Goal: Task Accomplishment & Management: Complete application form

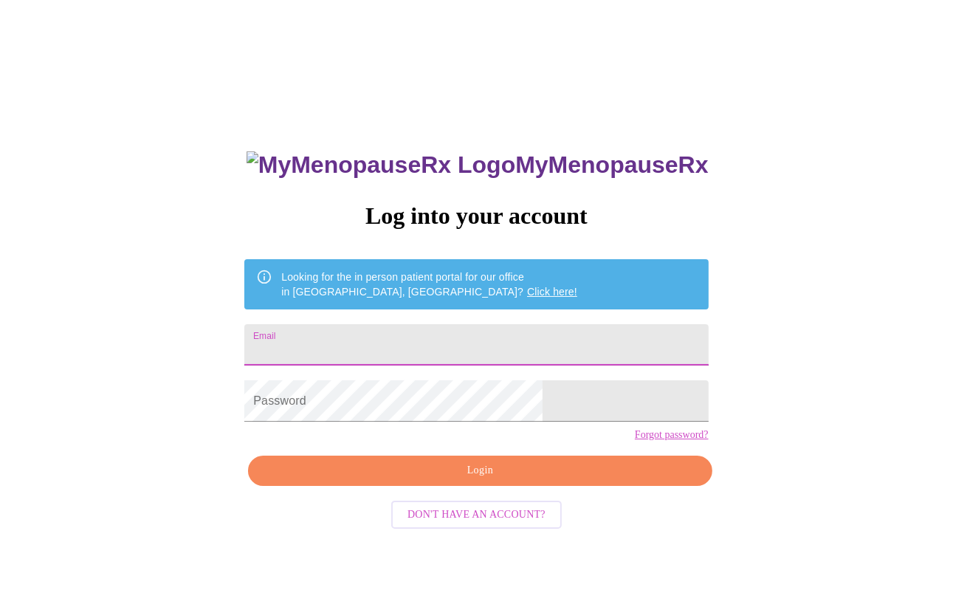
click at [482, 325] on input "Email" at bounding box center [475, 344] width 463 height 41
type input "[EMAIL_ADDRESS][DOMAIN_NAME]"
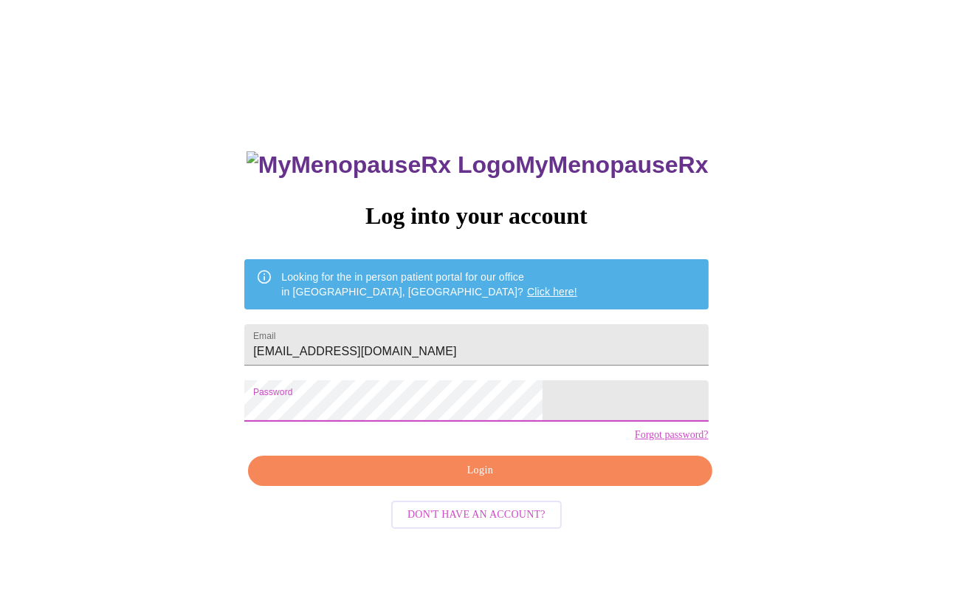
click at [478, 480] on span "Login" at bounding box center [480, 470] width 430 height 18
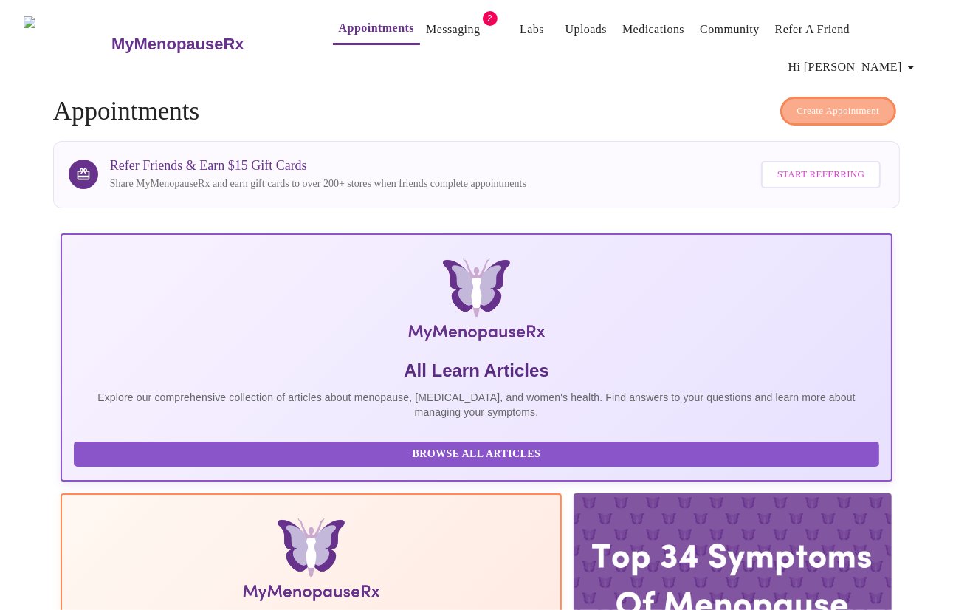
click at [818, 108] on span "Create Appointment" at bounding box center [838, 111] width 83 height 17
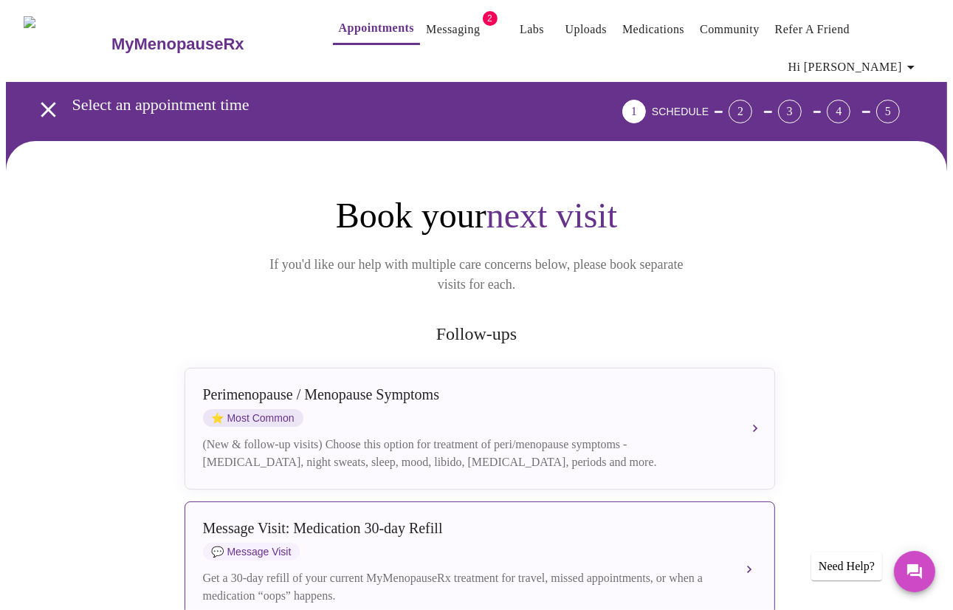
click at [508, 523] on div "Message Visit: Medication 30-day Refill 💬 Message Visit" at bounding box center [465, 540] width 524 height 41
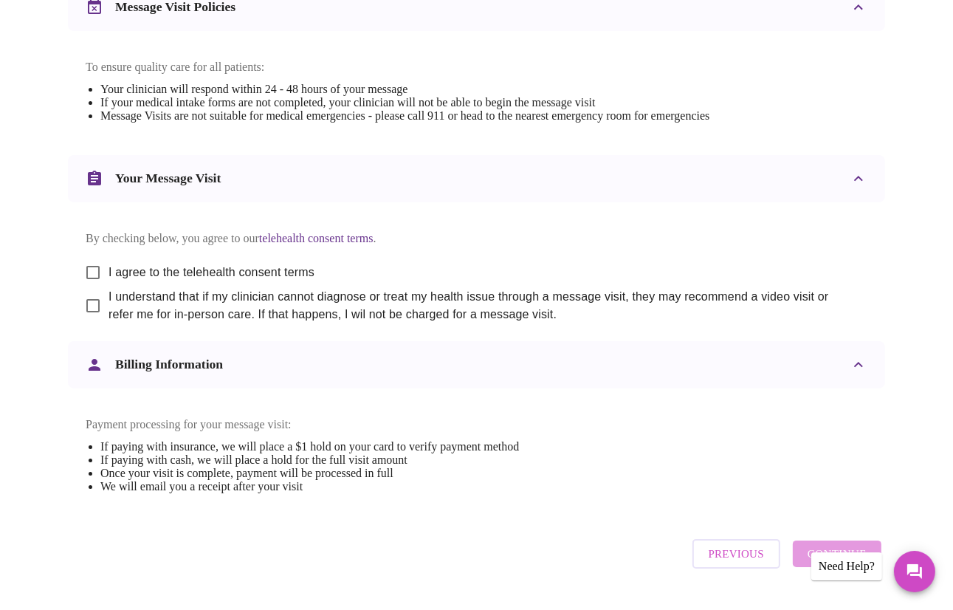
scroll to position [654, 0]
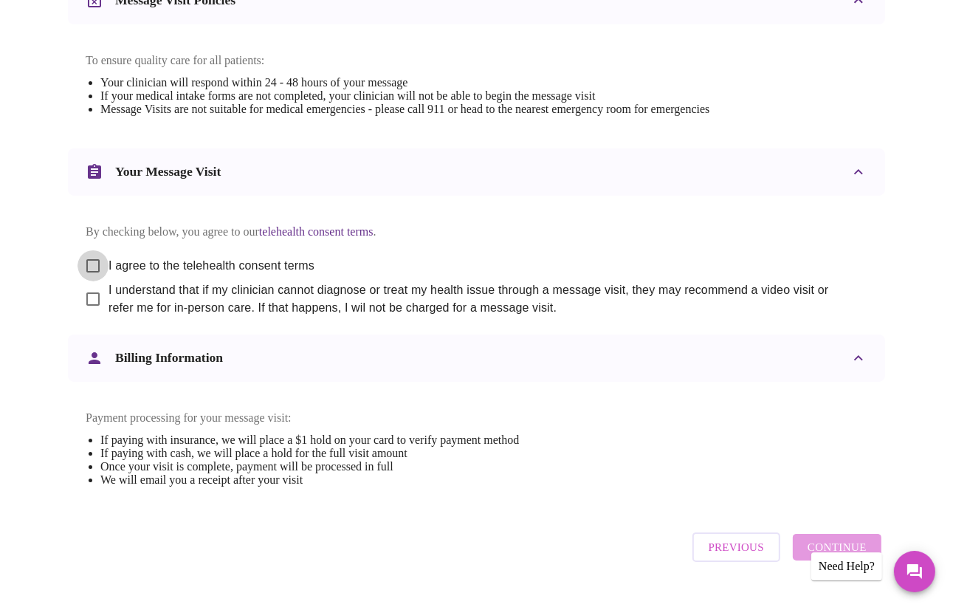
click at [88, 275] on input "I agree to the telehealth consent terms" at bounding box center [92, 265] width 31 height 31
checkbox input "true"
click at [88, 314] on input "I understand that if my clinician cannot diagnose or treat my health issue thro…" at bounding box center [92, 298] width 31 height 31
checkbox input "true"
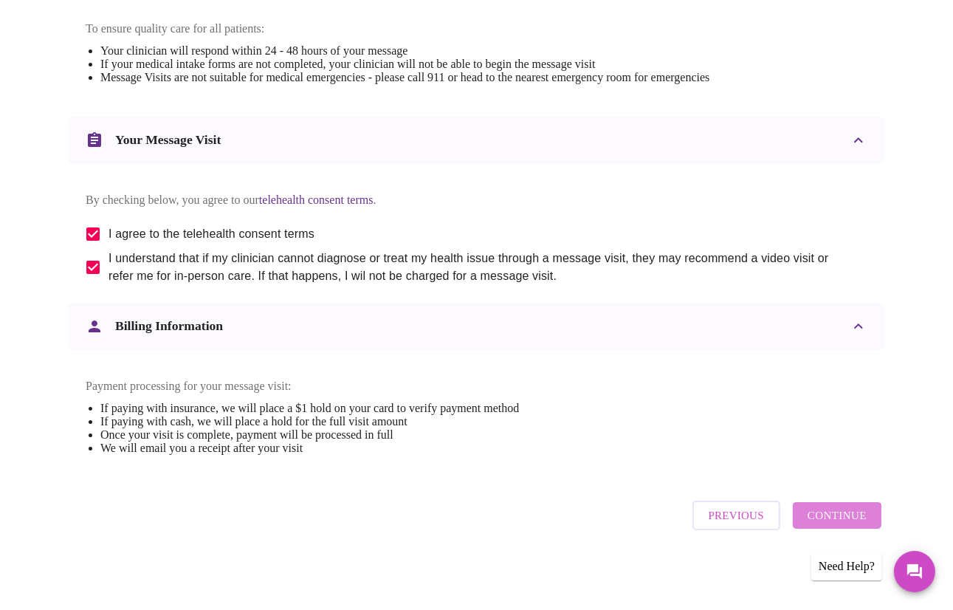
click at [840, 525] on span "Continue" at bounding box center [836, 515] width 59 height 19
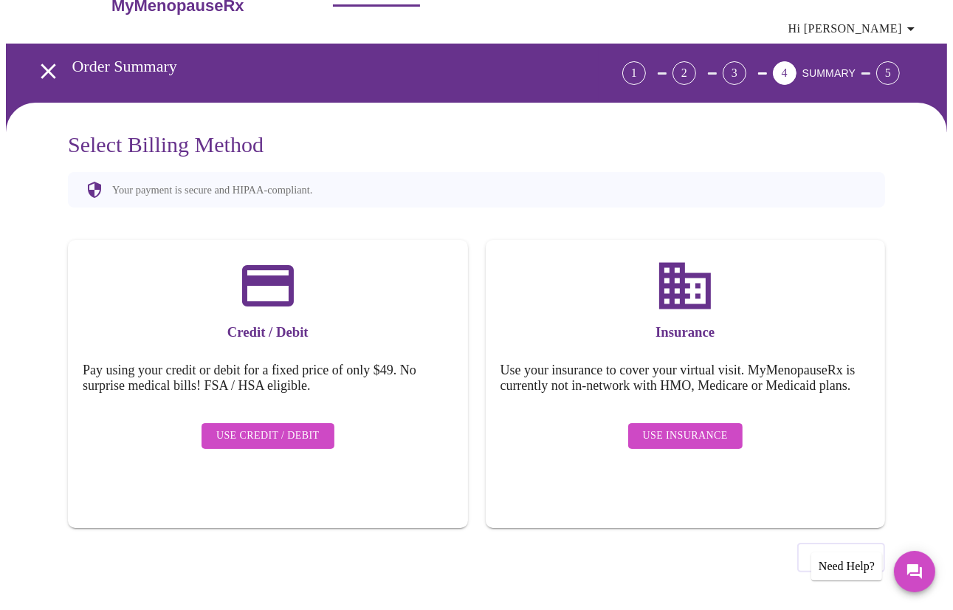
click at [709, 445] on span "Use Insurance" at bounding box center [685, 436] width 85 height 18
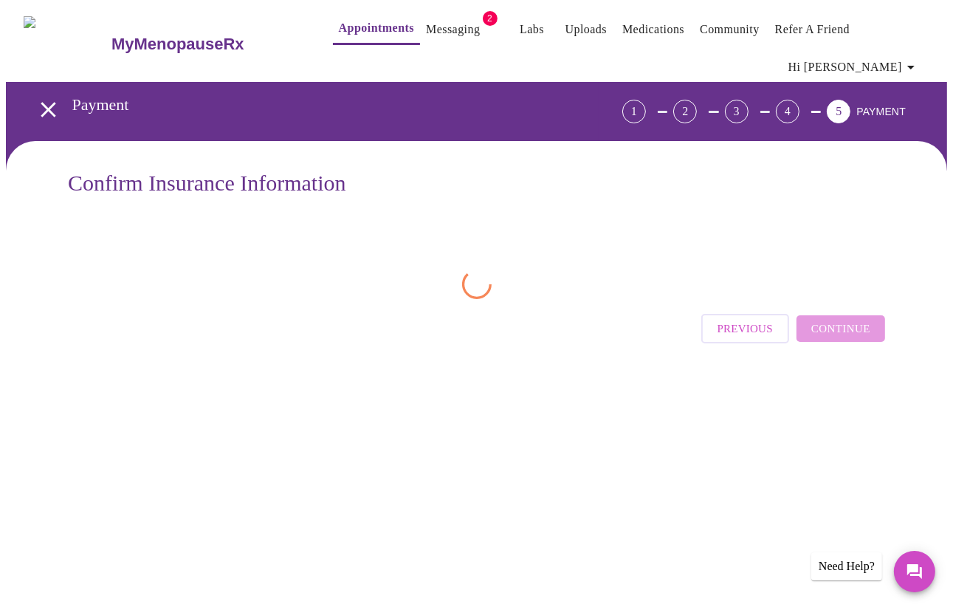
scroll to position [0, 0]
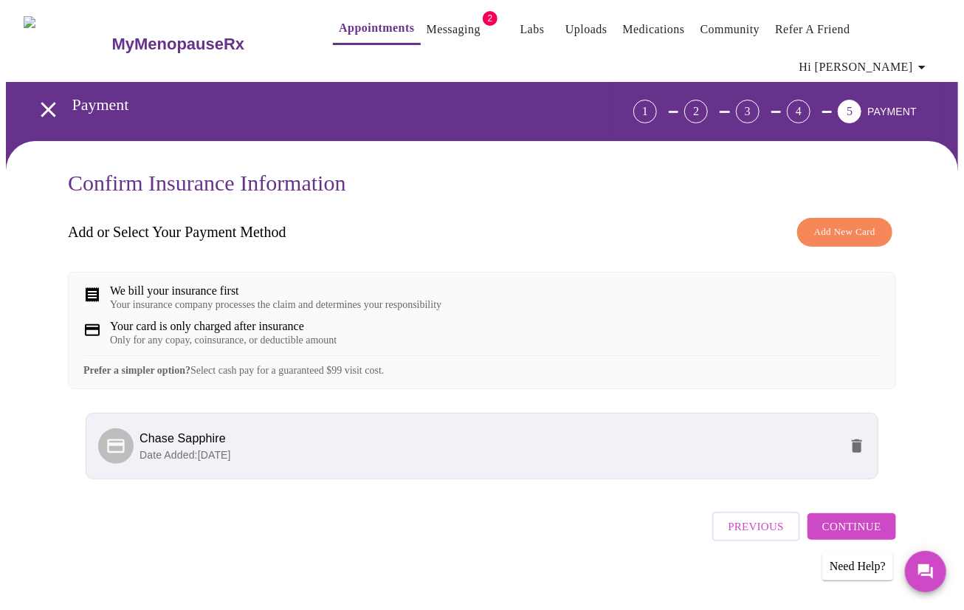
click at [845, 517] on span "Continue" at bounding box center [851, 526] width 59 height 19
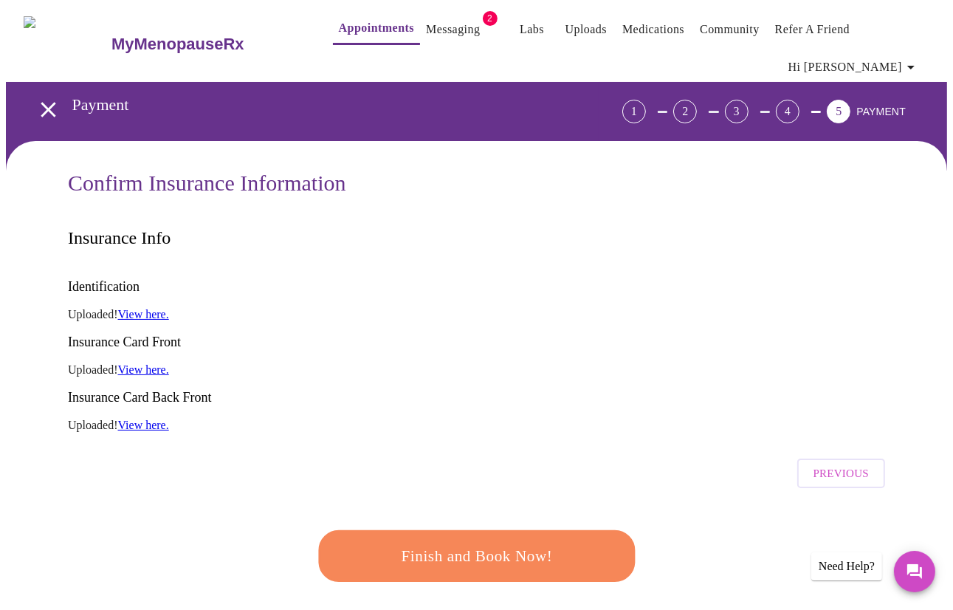
click at [434, 542] on span "Finish and Book Now!" at bounding box center [476, 555] width 274 height 27
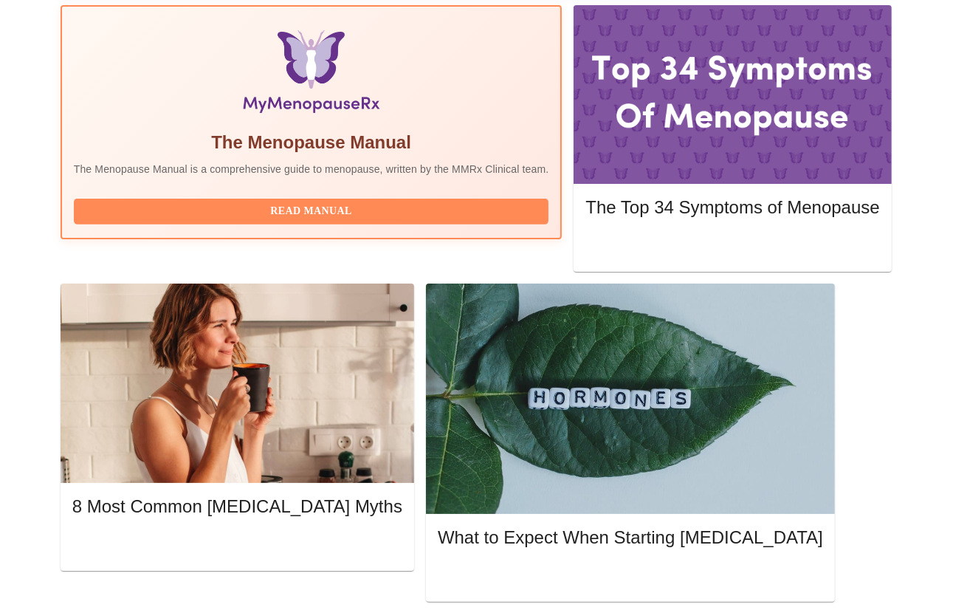
scroll to position [492, 0]
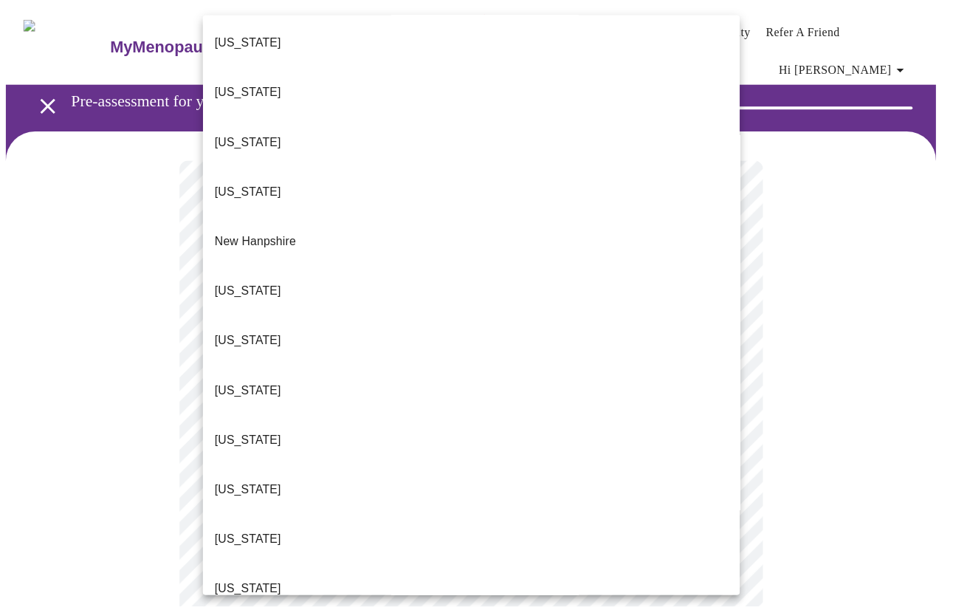
scroll to position [1293, 0]
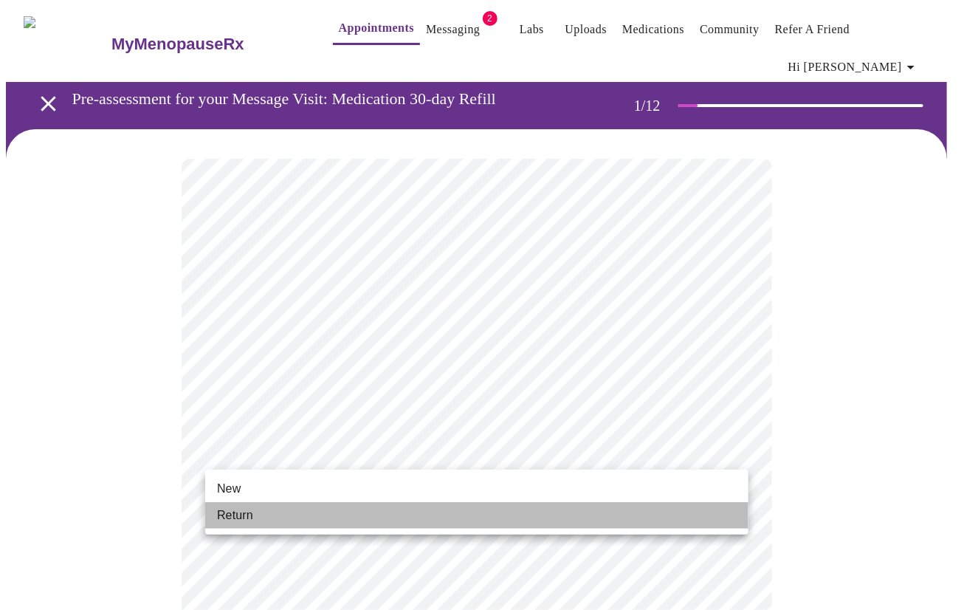
click at [478, 506] on li "Return" at bounding box center [476, 515] width 543 height 27
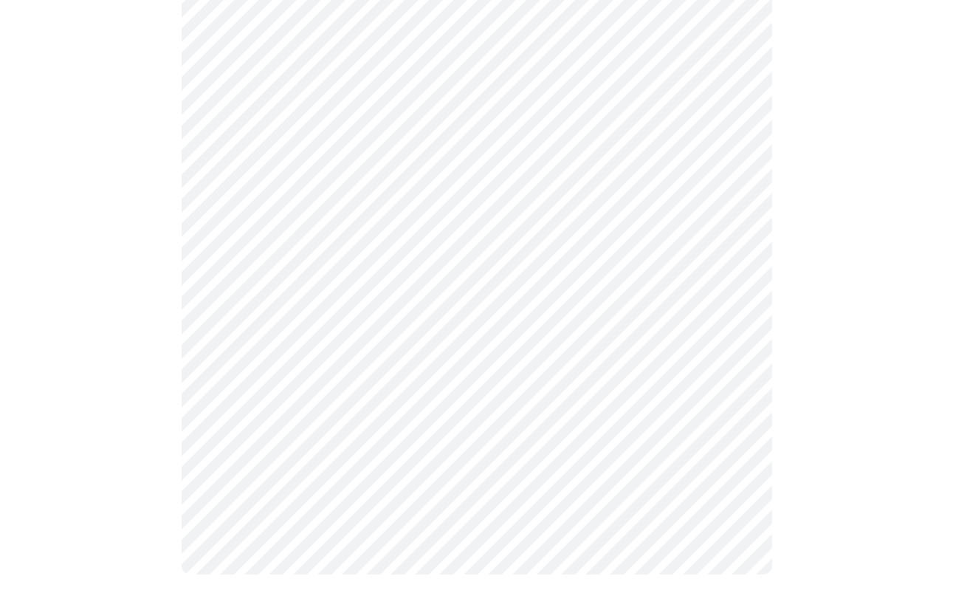
scroll to position [0, 0]
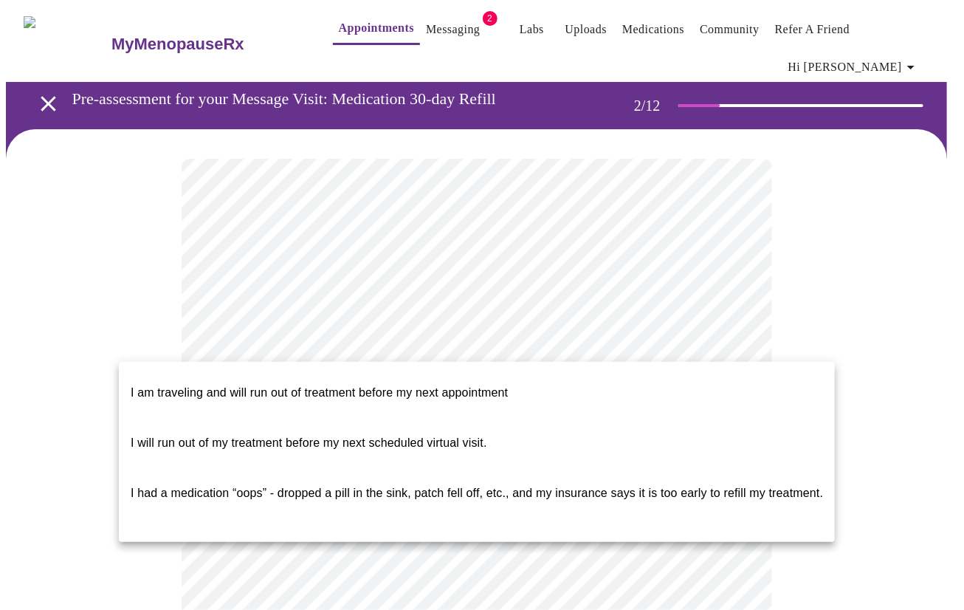
click at [721, 340] on body "MyMenopauseRx Appointments Messaging 2 Labs Uploads Medications Community Refer…" at bounding box center [482, 614] width 952 height 1216
click at [458, 435] on span "I will run out of my treatment before my next scheduled virtual visit." at bounding box center [309, 442] width 356 height 41
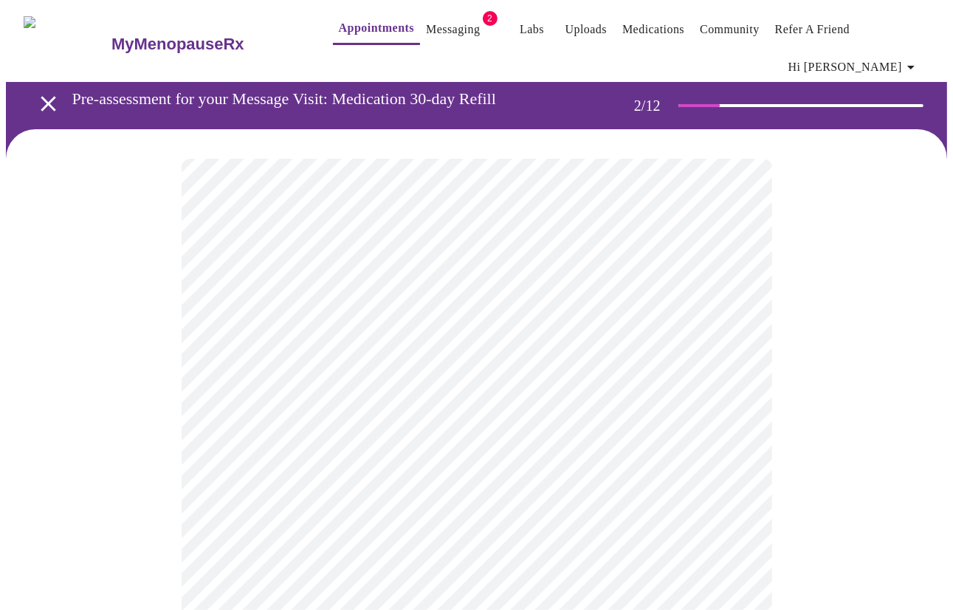
click at [625, 19] on link "Medications" at bounding box center [653, 29] width 62 height 21
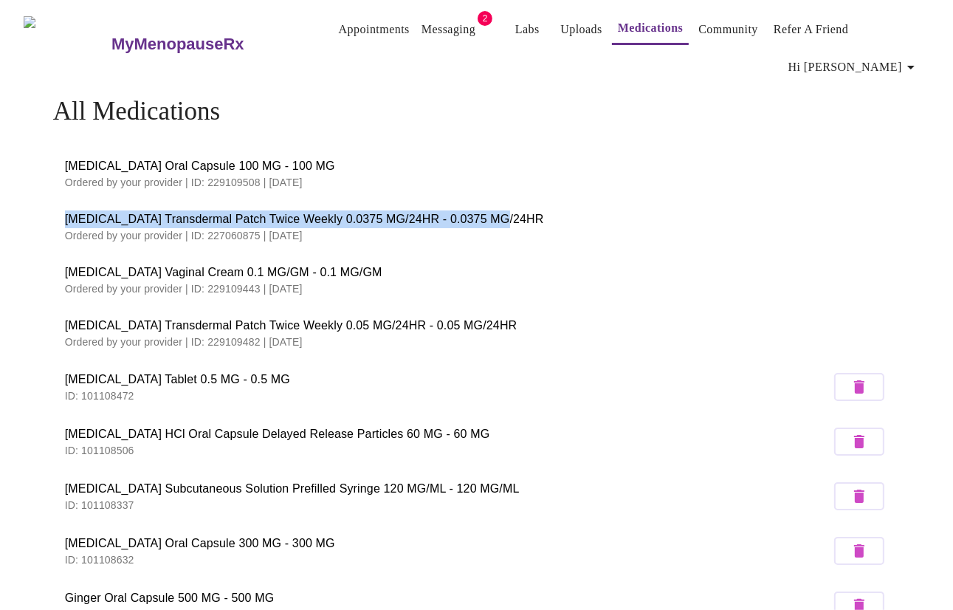
drag, startPoint x: 494, startPoint y: 210, endPoint x: 60, endPoint y: 216, distance: 434.0
click at [60, 216] on li "[MEDICAL_DATA] Transdermal Patch Twice Weekly 0.0375 MG/24HR - 0.0375 MG/24HR O…" at bounding box center [476, 226] width 847 height 53
copy span "[MEDICAL_DATA] Transdermal Patch Twice Weekly 0.0375 MG/24HR - 0.0375 MG/24HR"
click at [421, 19] on link "Messaging" at bounding box center [448, 29] width 54 height 21
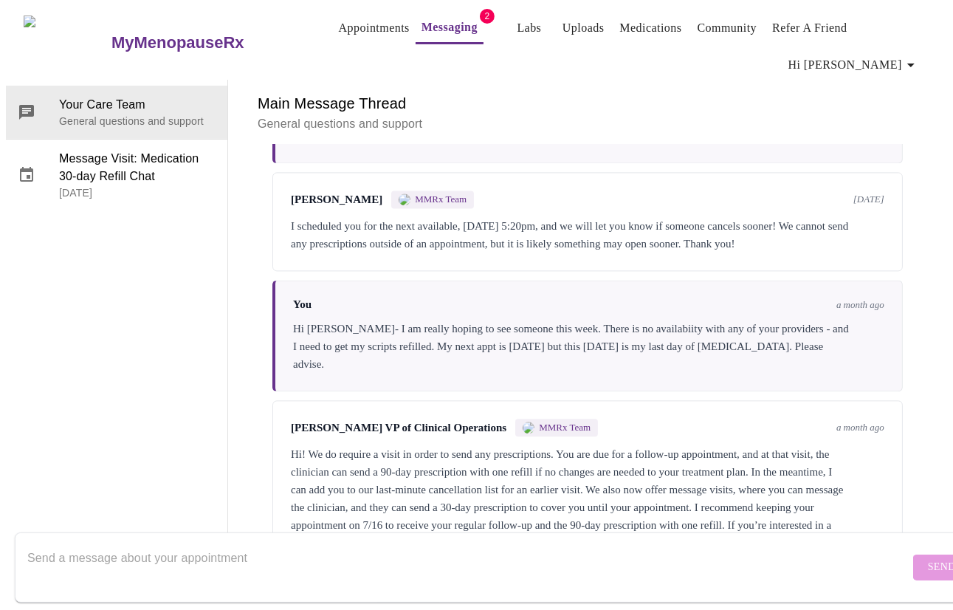
scroll to position [2896, 0]
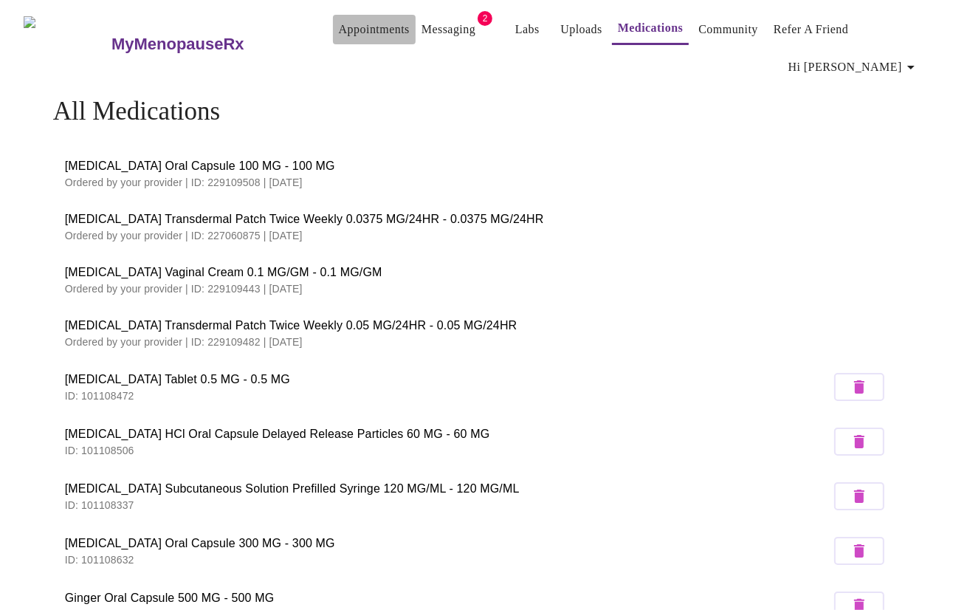
click at [339, 19] on link "Appointments" at bounding box center [374, 29] width 71 height 21
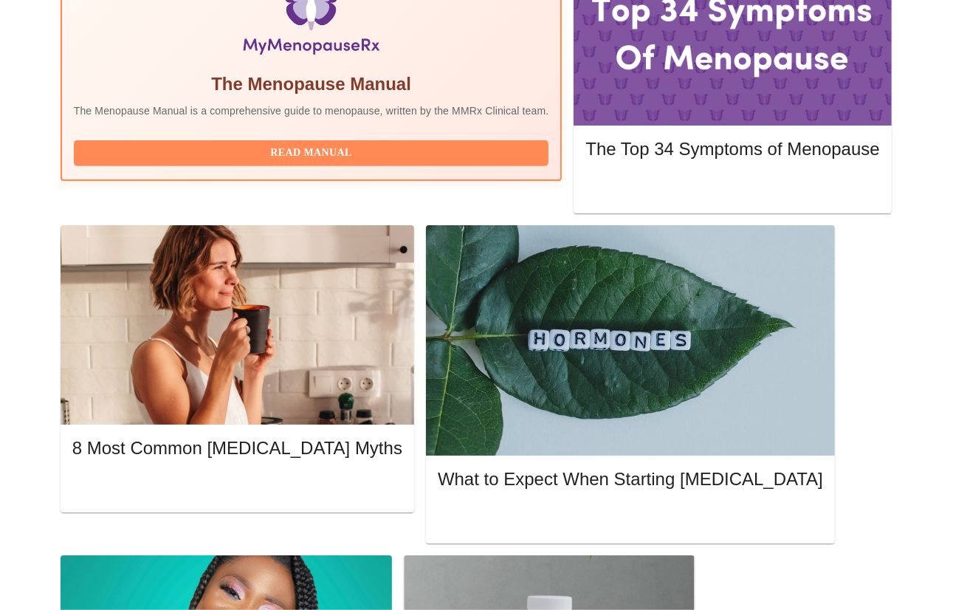
scroll to position [548, 0]
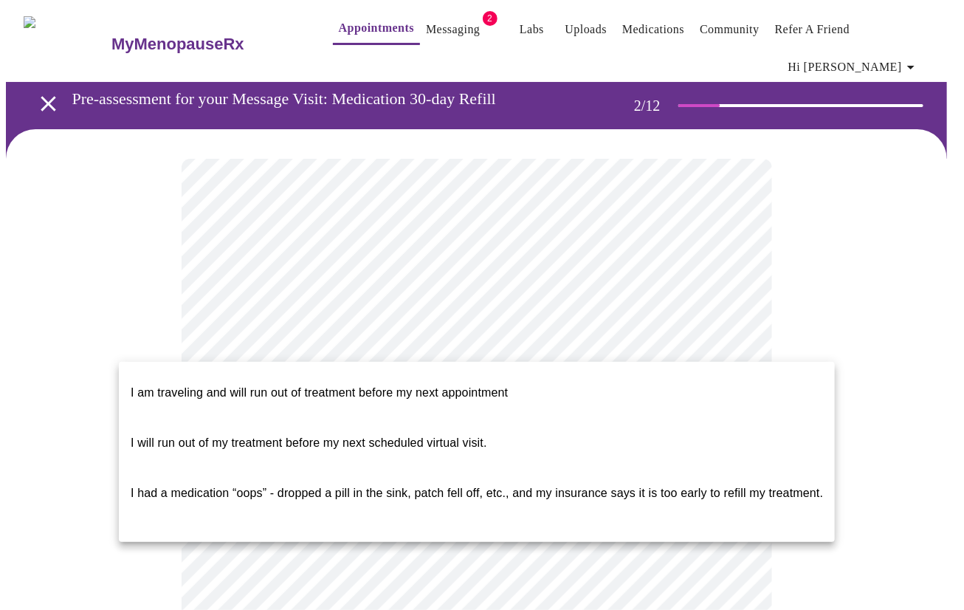
click at [737, 347] on body "MyMenopauseRx Appointments Messaging 2 Labs Uploads Medications Community Refer…" at bounding box center [482, 598] width 952 height 1184
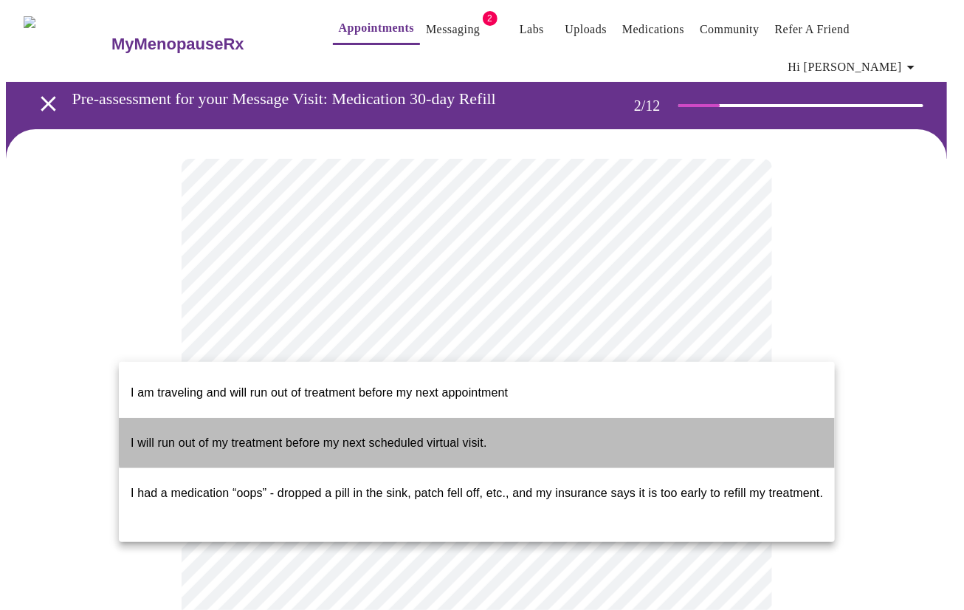
click at [540, 418] on li "I will run out of my treatment before my next scheduled virtual visit." at bounding box center [477, 443] width 716 height 50
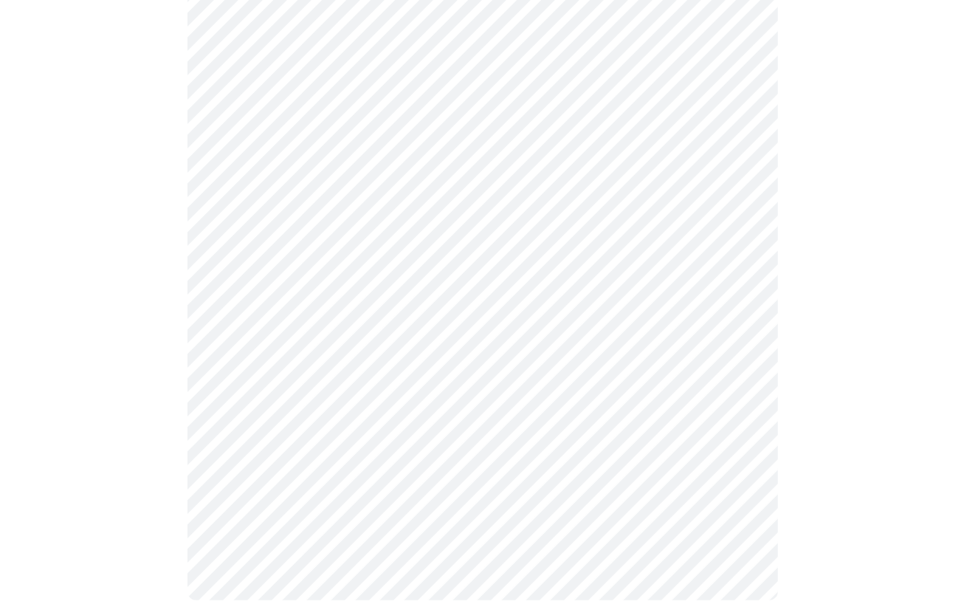
scroll to position [501, 0]
click at [275, 388] on body "MyMenopauseRx Appointments Messaging 2 Labs Uploads Medications Community Refer…" at bounding box center [476, 60] width 941 height 1111
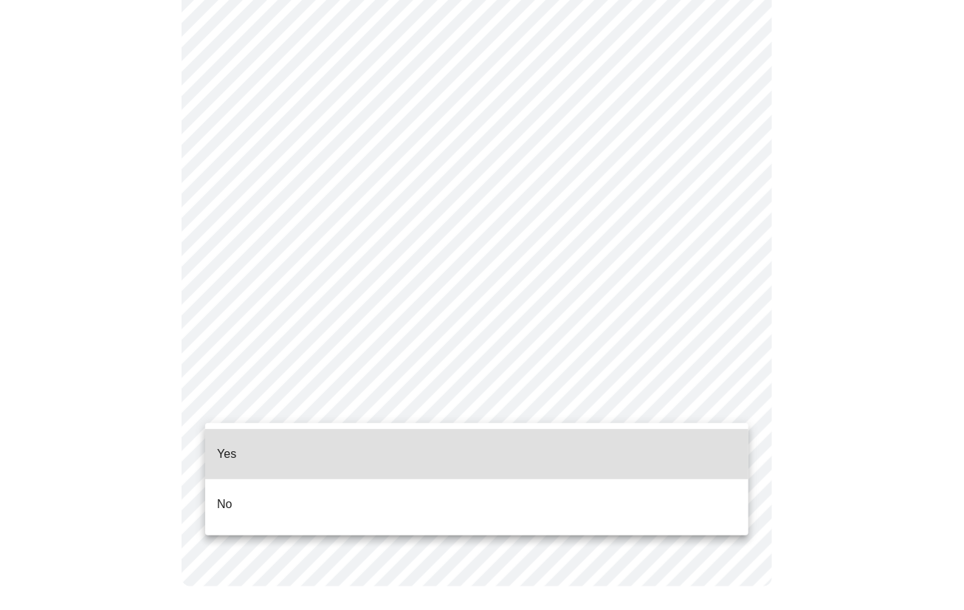
click at [234, 466] on li "Yes" at bounding box center [476, 454] width 543 height 50
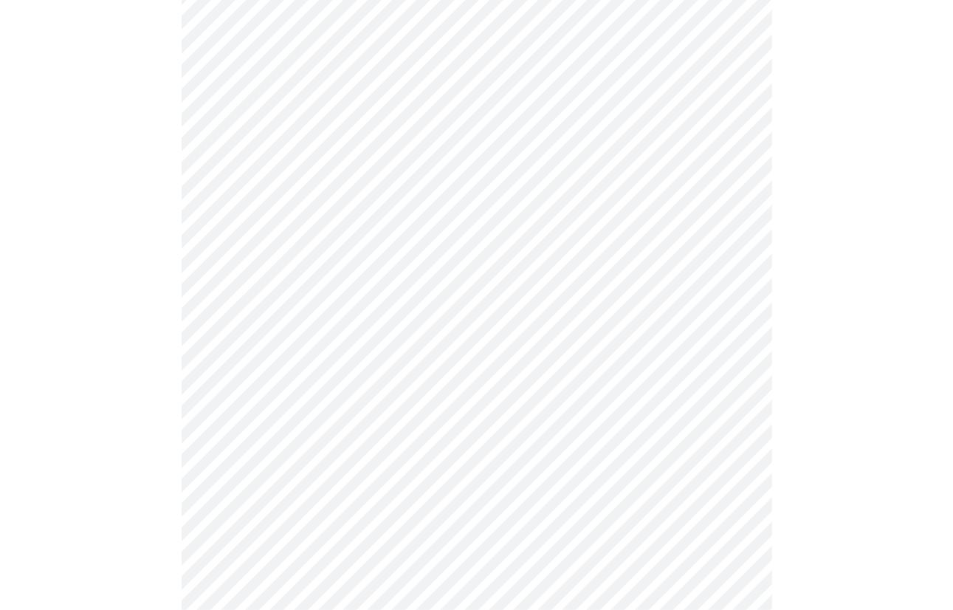
scroll to position [227, 0]
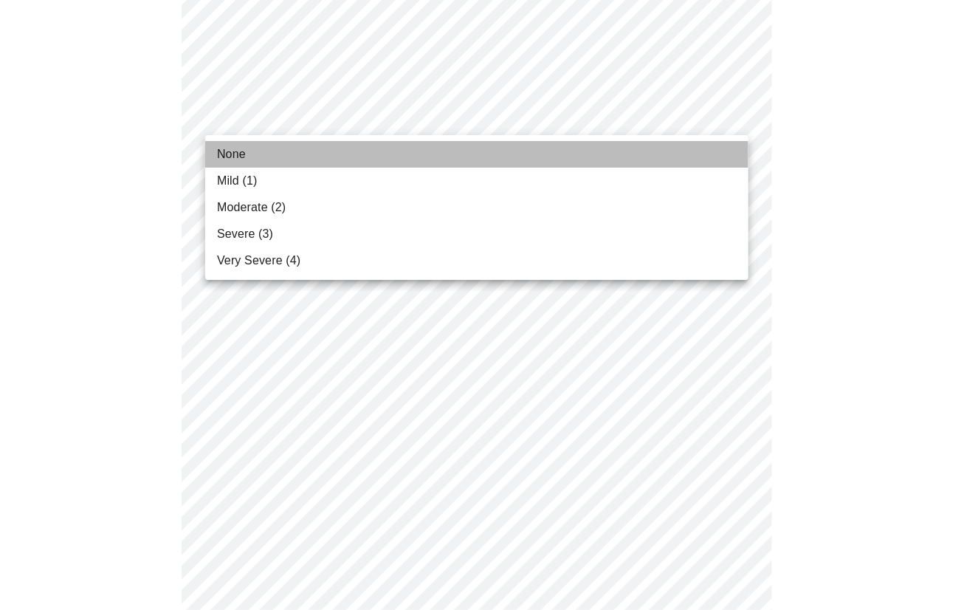
click at [654, 147] on li "None" at bounding box center [476, 154] width 543 height 27
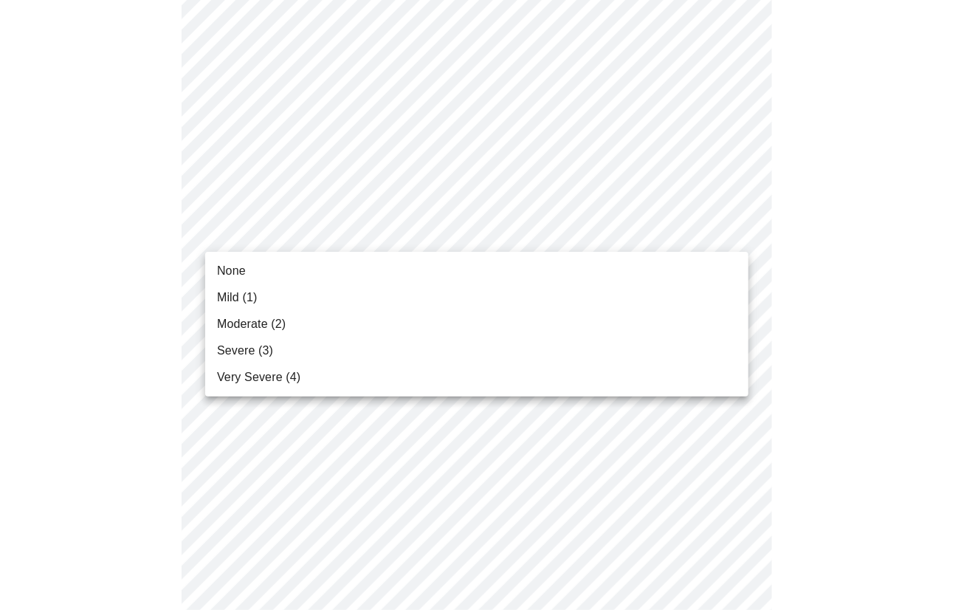
click at [635, 261] on li "None" at bounding box center [476, 271] width 543 height 27
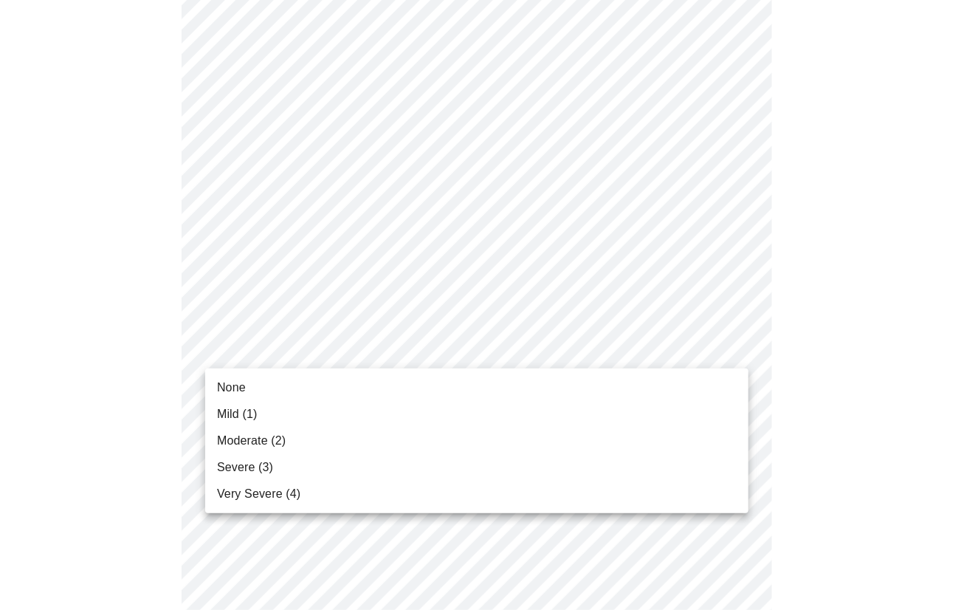
click at [498, 382] on li "None" at bounding box center [476, 387] width 543 height 27
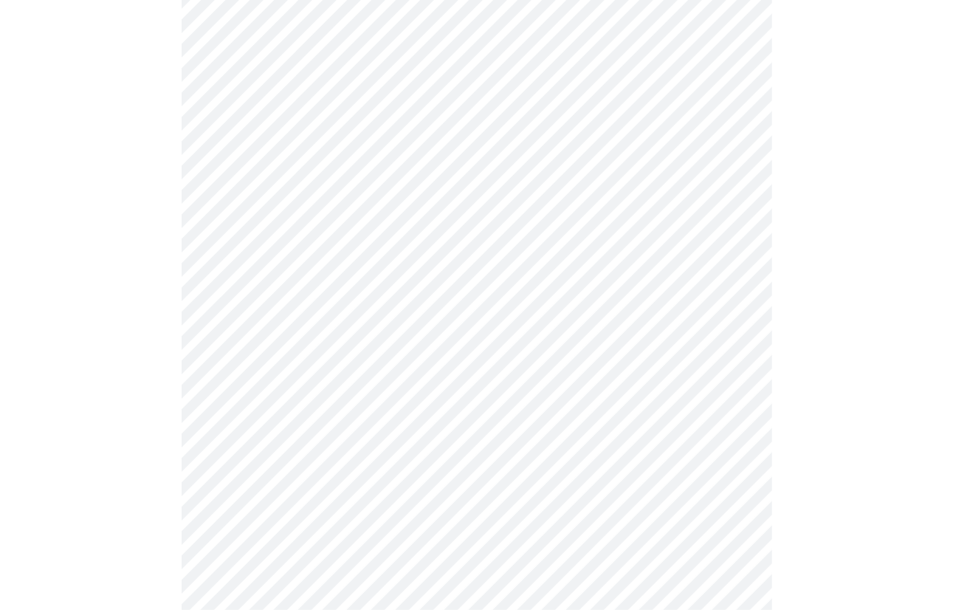
scroll to position [508, 0]
click at [718, 280] on body "MyMenopauseRx Appointments Messaging 2 Labs Uploads Medications Community Refer…" at bounding box center [482, 458] width 952 height 1921
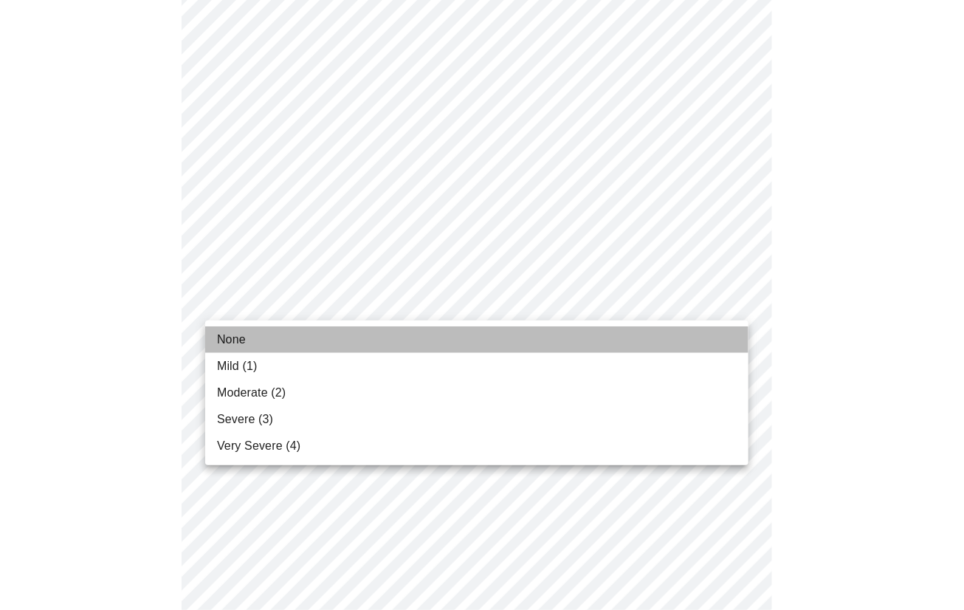
click at [545, 338] on li "None" at bounding box center [476, 339] width 543 height 27
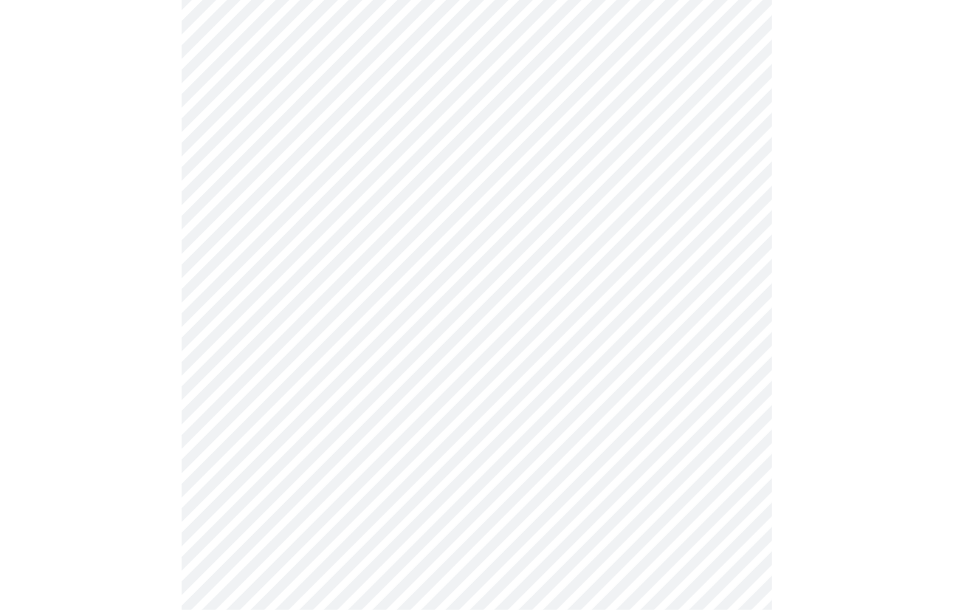
scroll to position [847, 0]
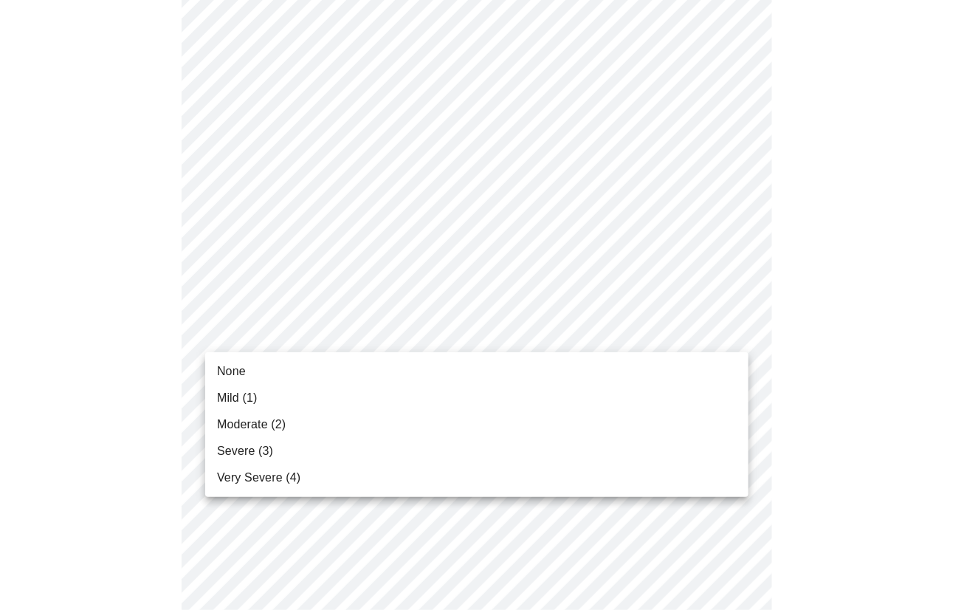
click at [727, 323] on body "MyMenopauseRx Appointments Messaging 2 Labs Uploads Medications Community Refer…" at bounding box center [482, 109] width 952 height 1900
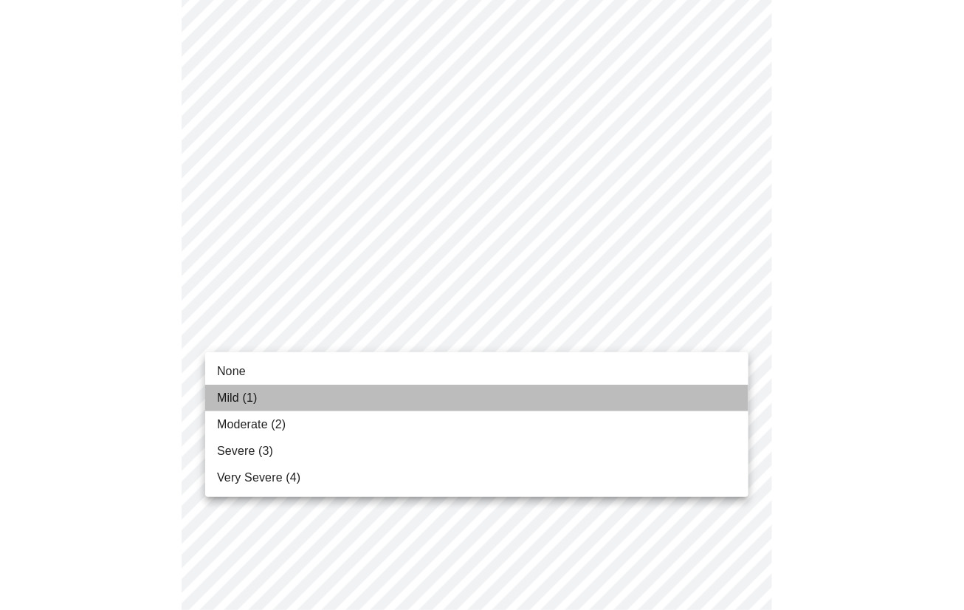
click at [639, 385] on li "Mild (1)" at bounding box center [476, 398] width 543 height 27
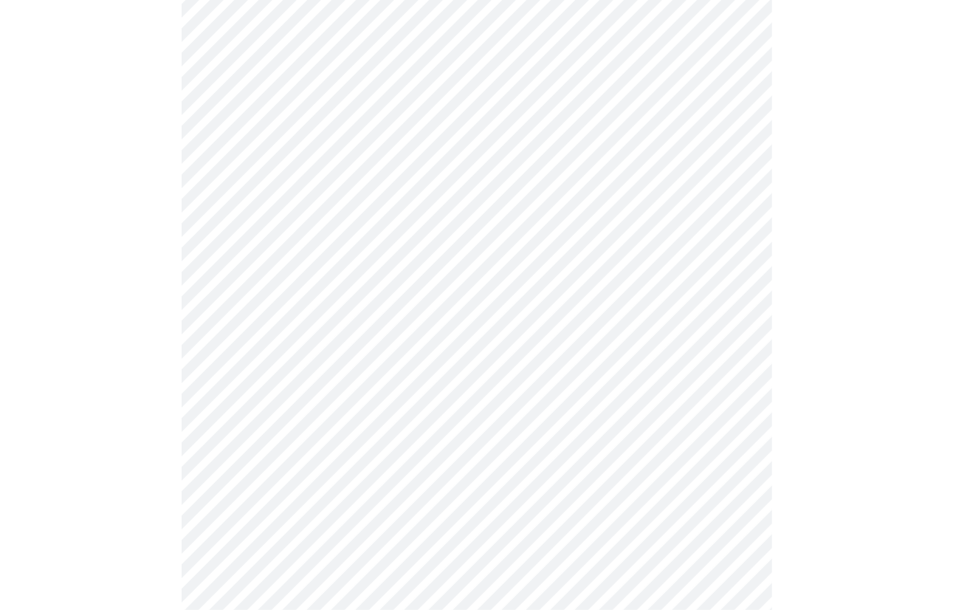
scroll to position [1010, 0]
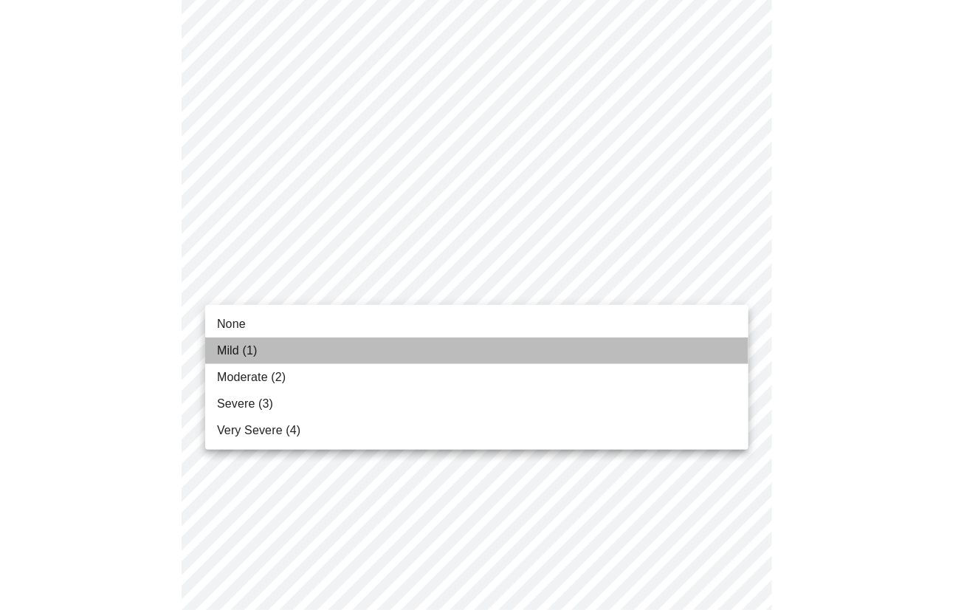
click at [651, 349] on li "Mild (1)" at bounding box center [476, 350] width 543 height 27
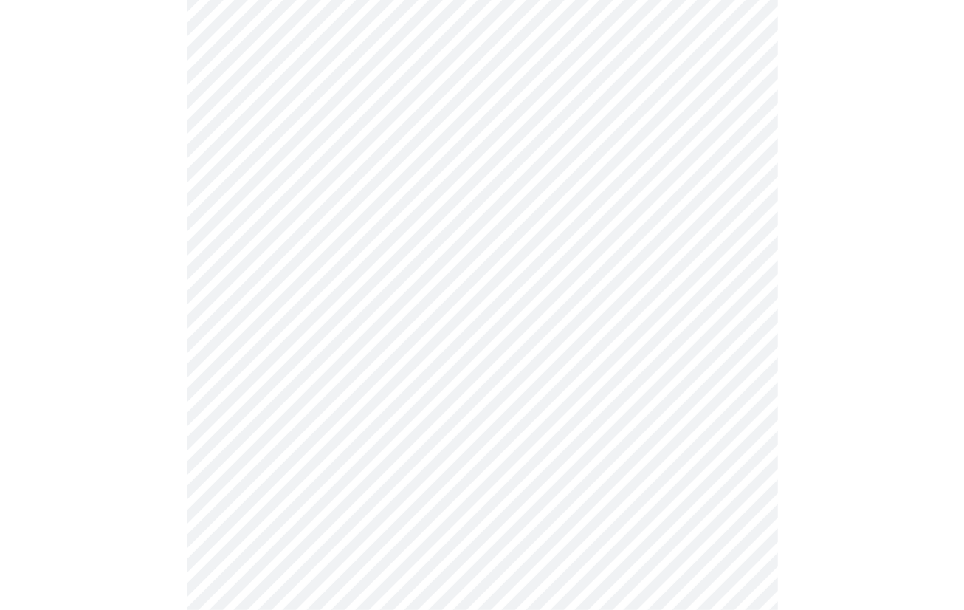
scroll to position [1209, 0]
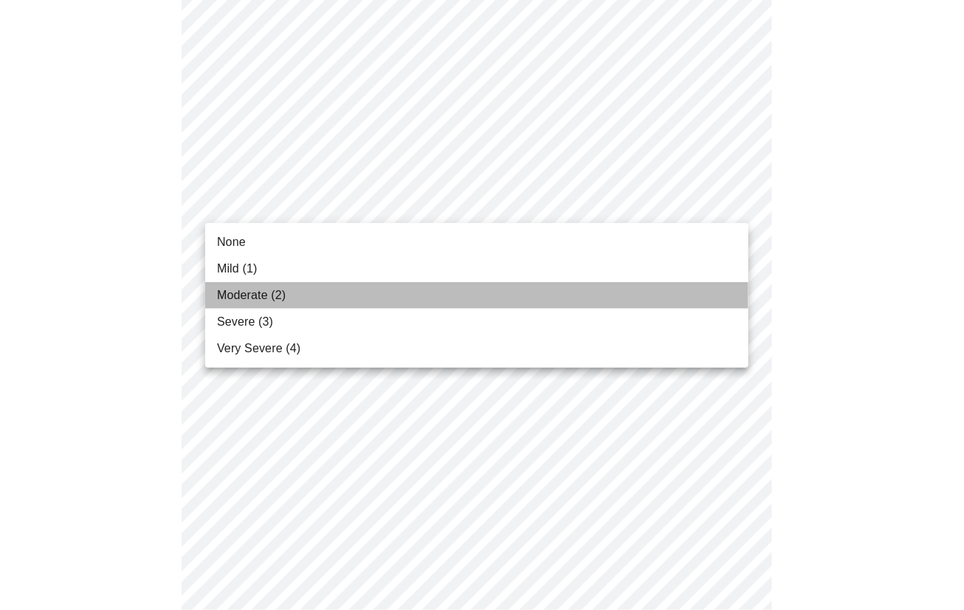
click at [551, 307] on li "Moderate (2)" at bounding box center [476, 295] width 543 height 27
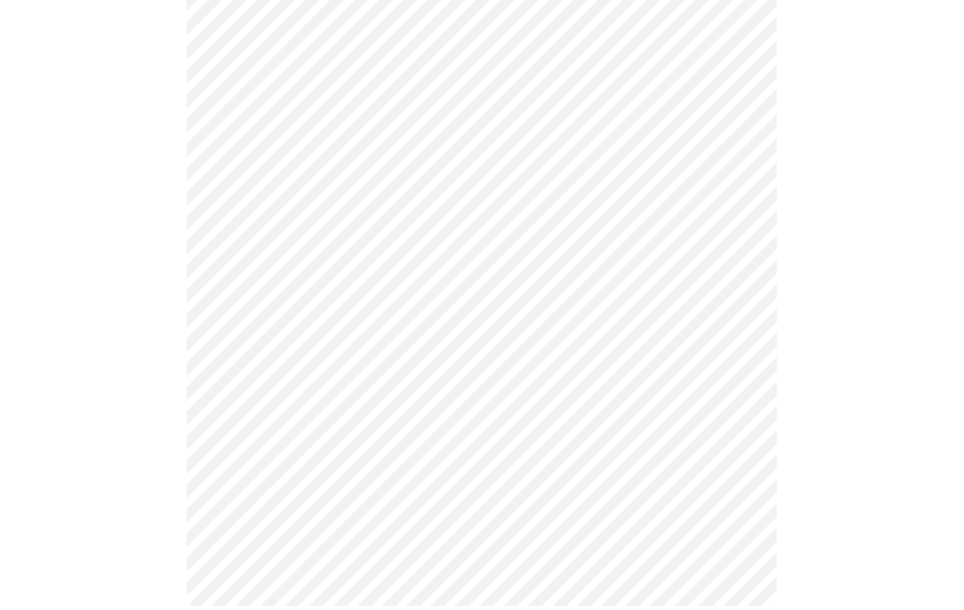
scroll to position [1208, 0]
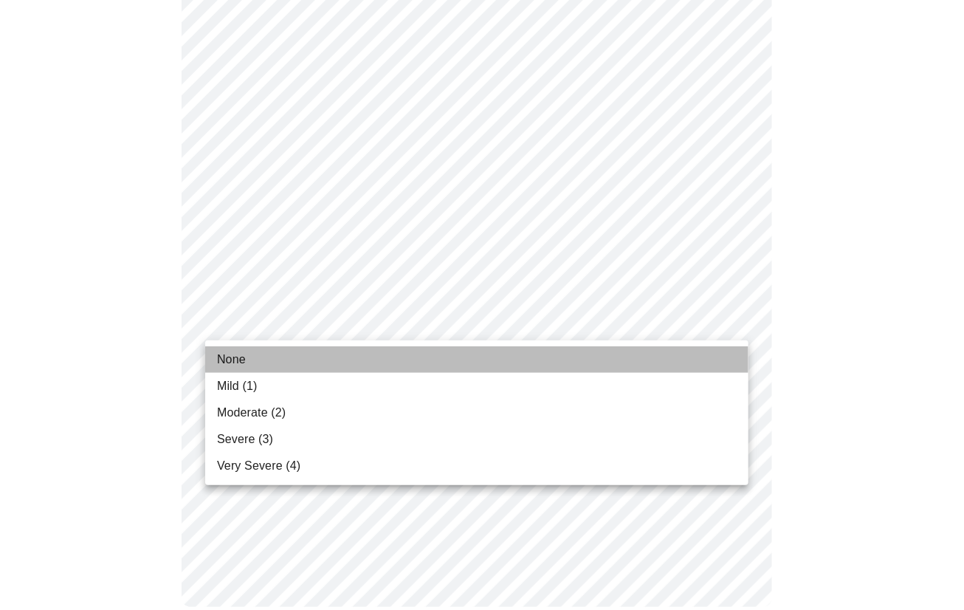
click at [455, 351] on li "None" at bounding box center [476, 359] width 543 height 27
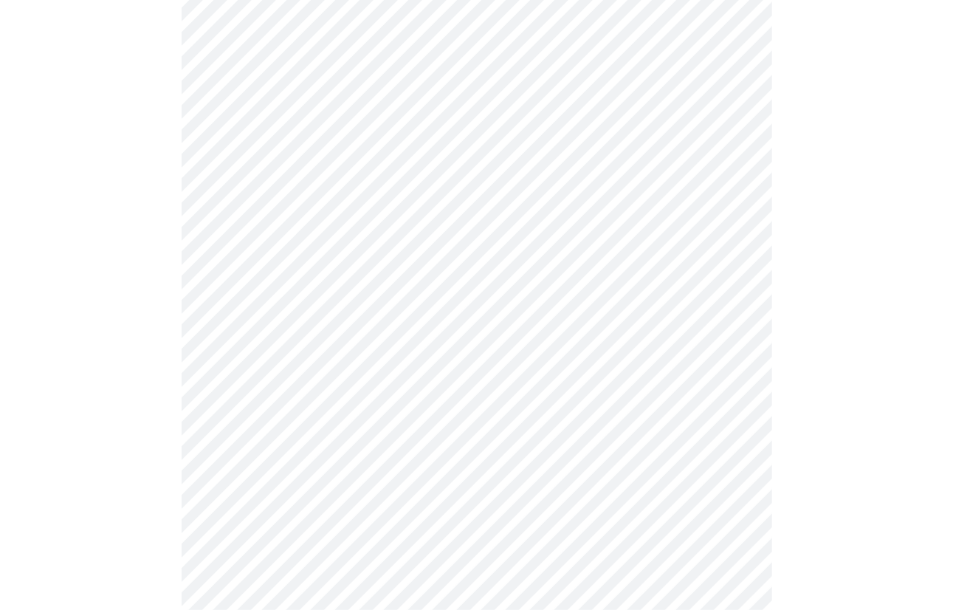
scroll to position [878, 0]
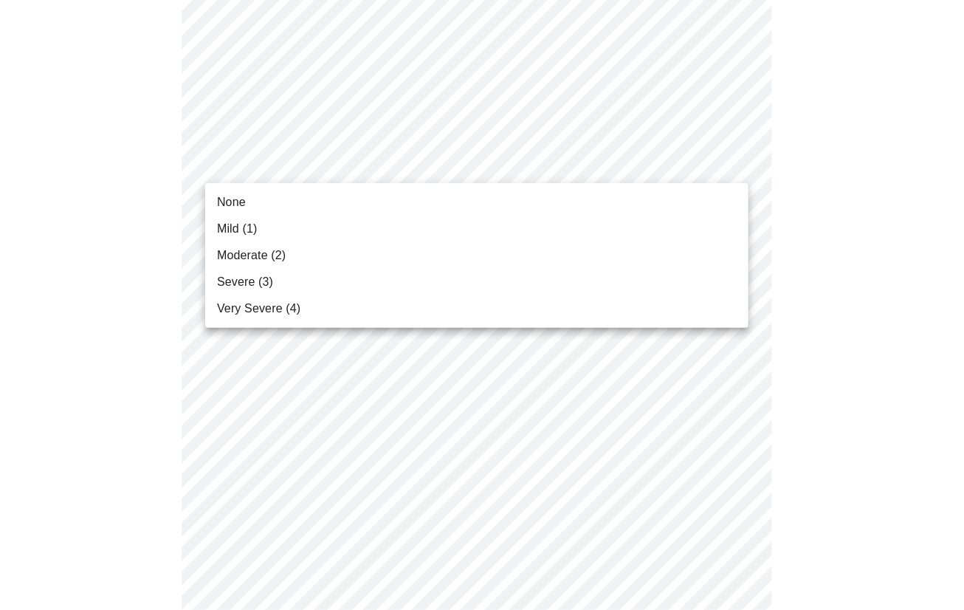
click at [622, 179] on body "MyMenopauseRx Appointments Messaging 2 Labs Uploads Medications Community Refer…" at bounding box center [482, 37] width 952 height 1818
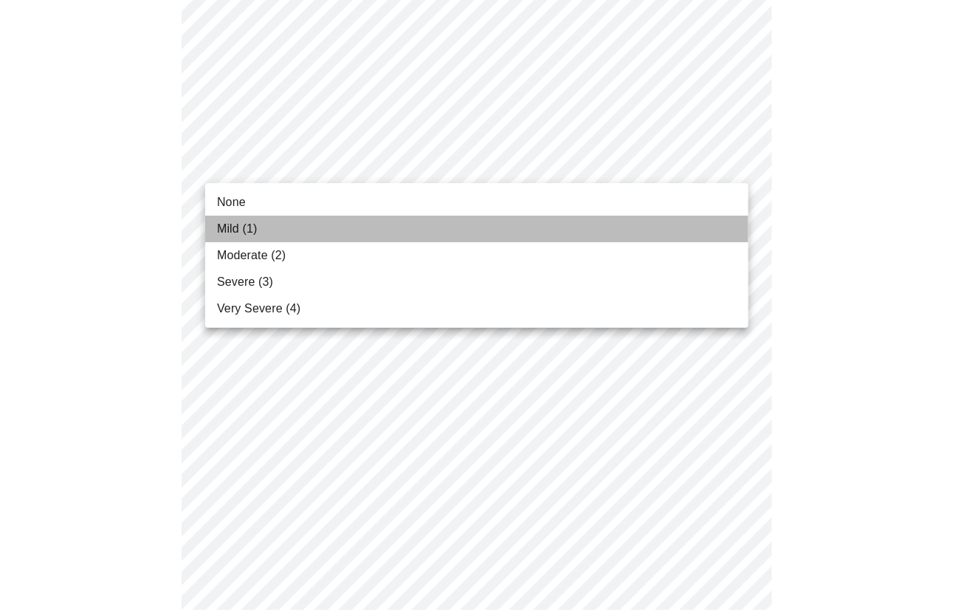
click at [633, 238] on li "Mild (1)" at bounding box center [476, 229] width 543 height 27
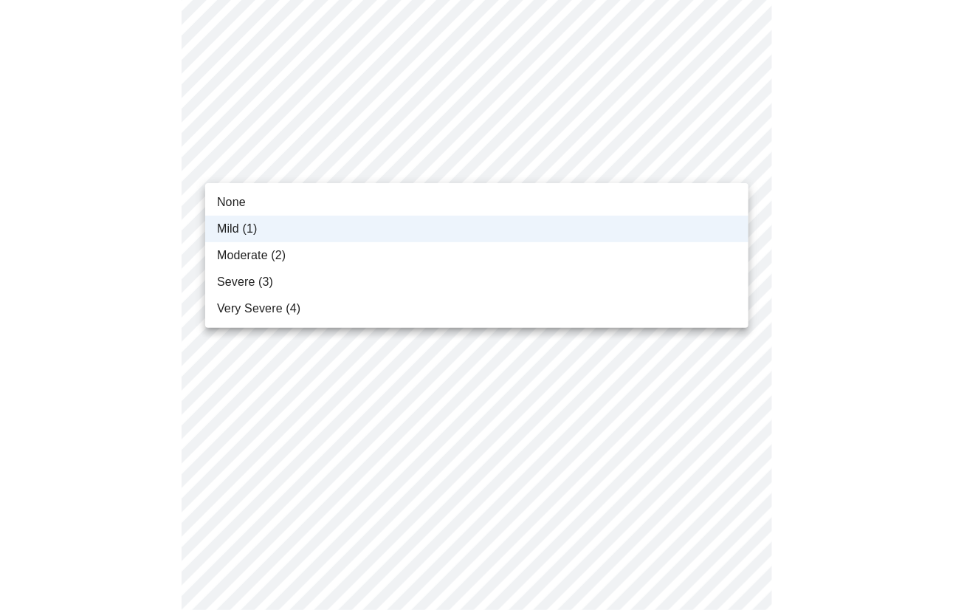
click at [545, 163] on body "MyMenopauseRx Appointments Messaging 2 Labs Uploads Medications Community Refer…" at bounding box center [482, 26] width 952 height 1797
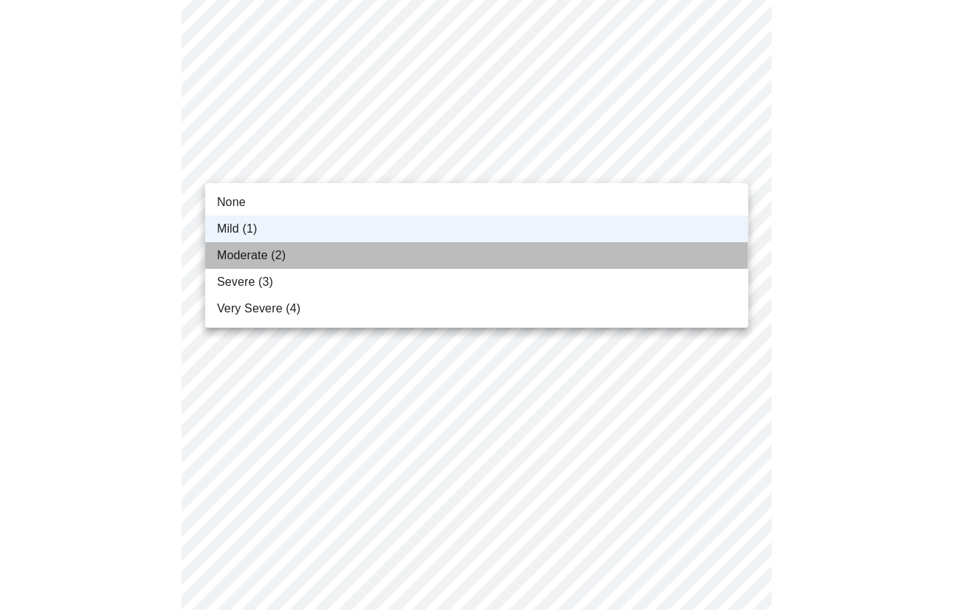
click at [514, 263] on li "Moderate (2)" at bounding box center [476, 255] width 543 height 27
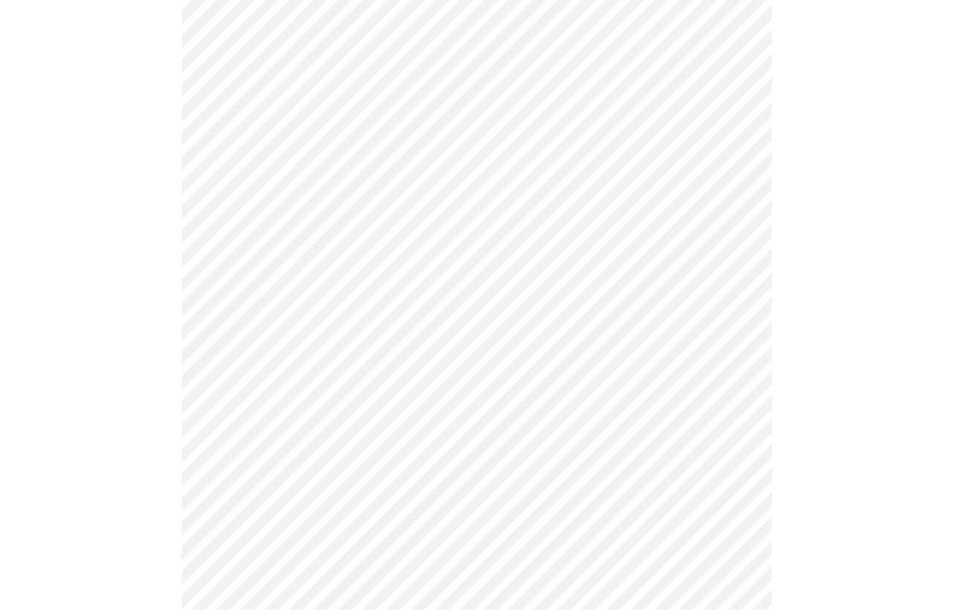
scroll to position [753, 0]
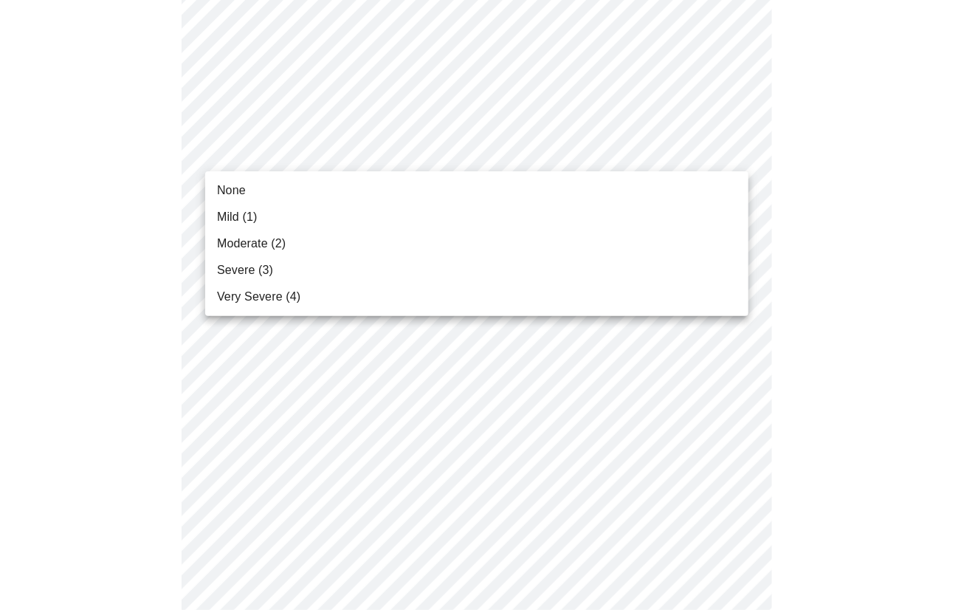
click at [552, 148] on body "MyMenopauseRx Appointments Messaging 2 Labs Uploads Medications Community Refer…" at bounding box center [482, 151] width 952 height 1797
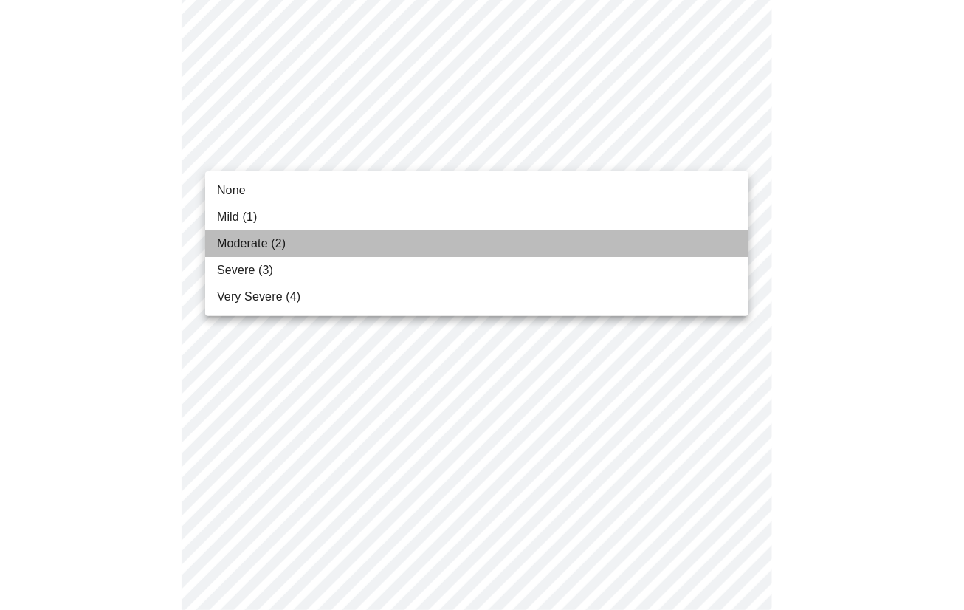
click at [531, 238] on li "Moderate (2)" at bounding box center [476, 243] width 543 height 27
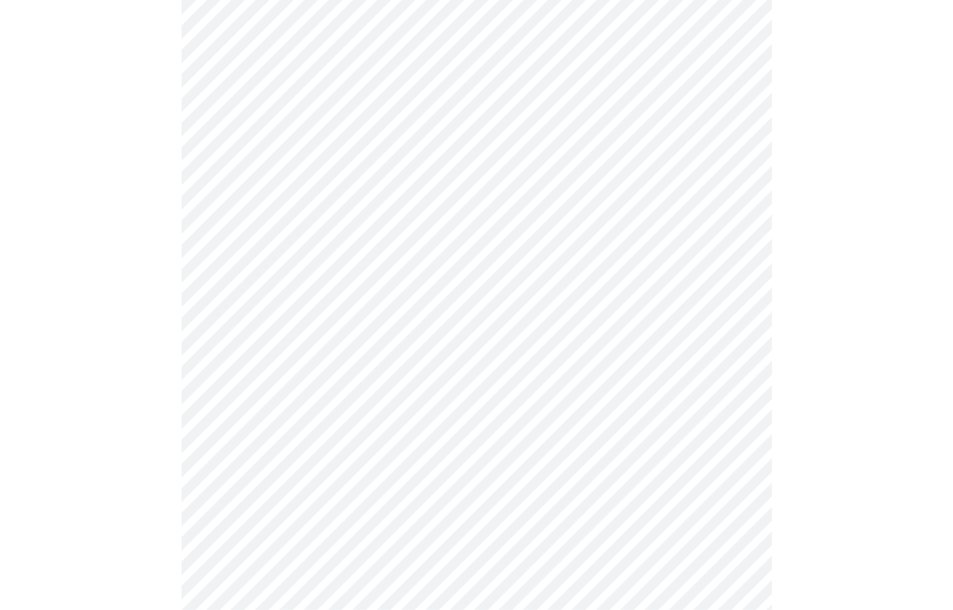
scroll to position [616, 0]
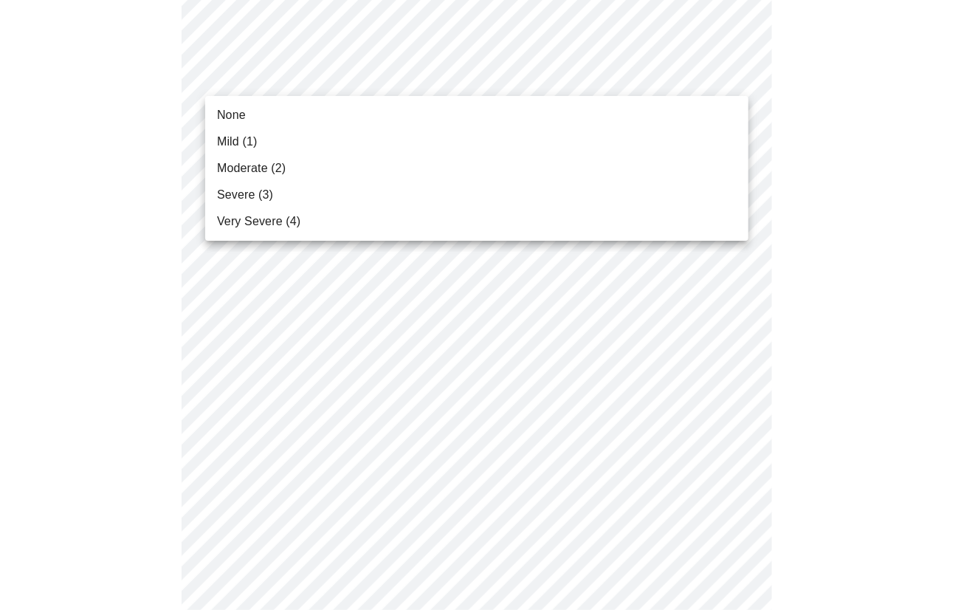
click at [517, 66] on body "MyMenopauseRx Appointments Messaging 2 Labs Uploads Medications Community Refer…" at bounding box center [482, 278] width 952 height 1776
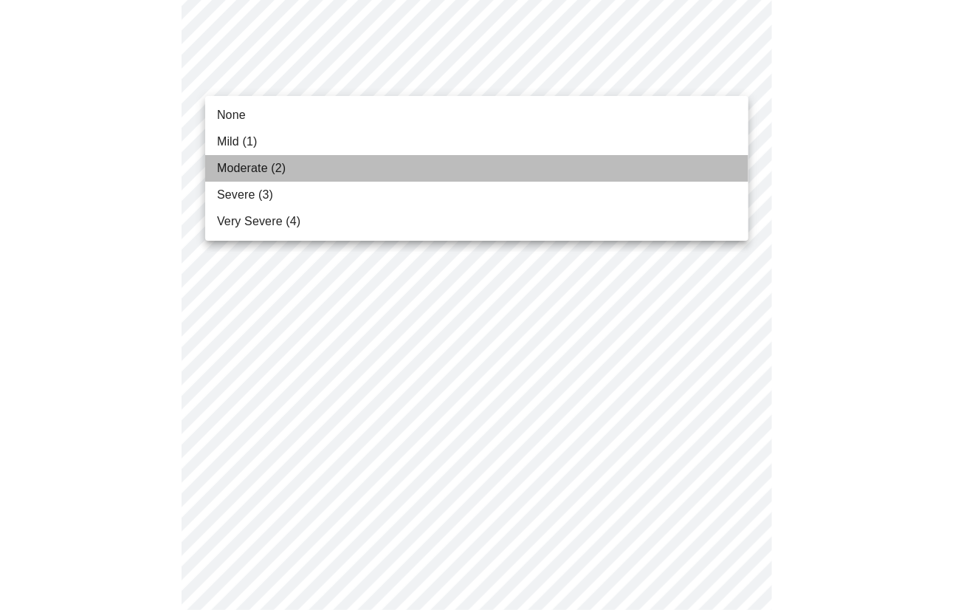
click at [478, 162] on li "Moderate (2)" at bounding box center [476, 168] width 543 height 27
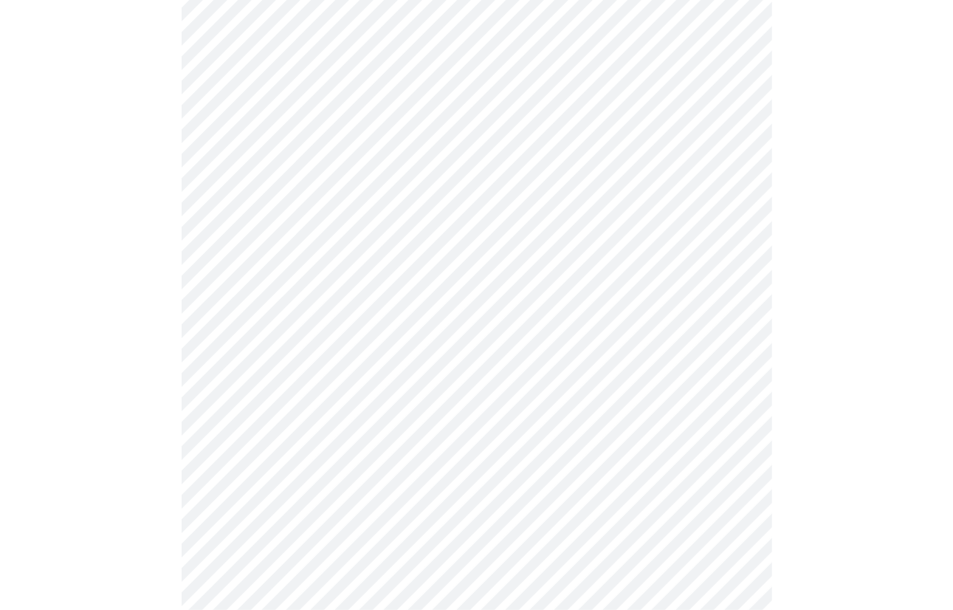
scroll to position [587, 0]
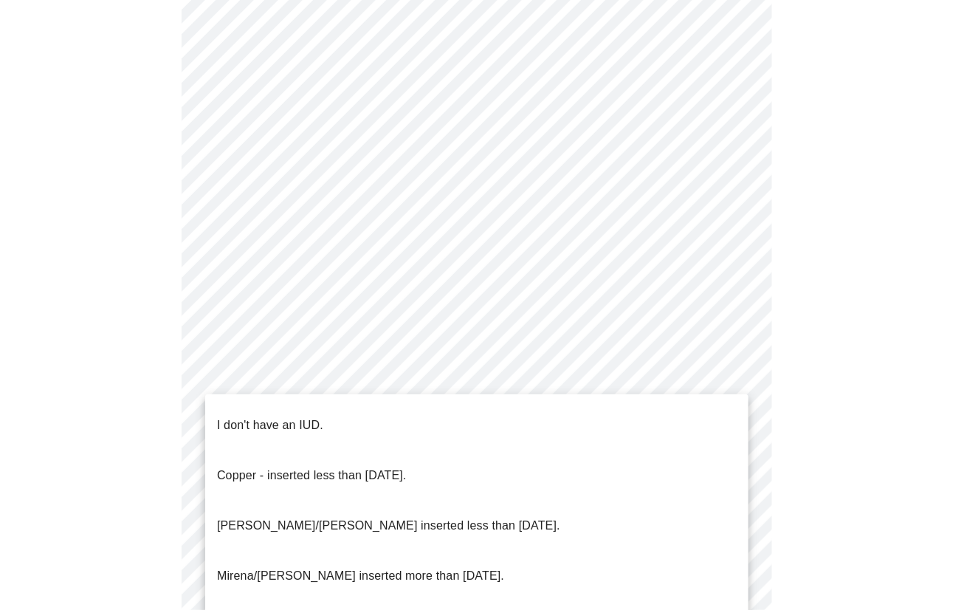
click at [537, 517] on body "MyMenopauseRx Appointments Messaging 2 Labs Uploads Medications Community Refer…" at bounding box center [482, 126] width 952 height 1416
click at [582, 259] on div at bounding box center [482, 305] width 964 height 610
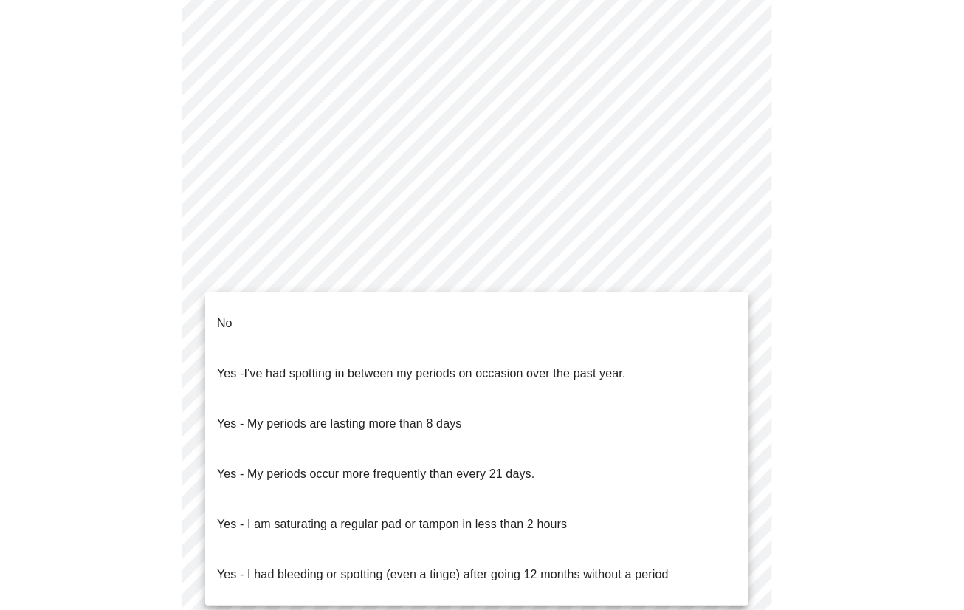
click at [582, 259] on body "MyMenopauseRx Appointments Messaging 2 Labs Uploads Medications Community Refer…" at bounding box center [482, 126] width 952 height 1416
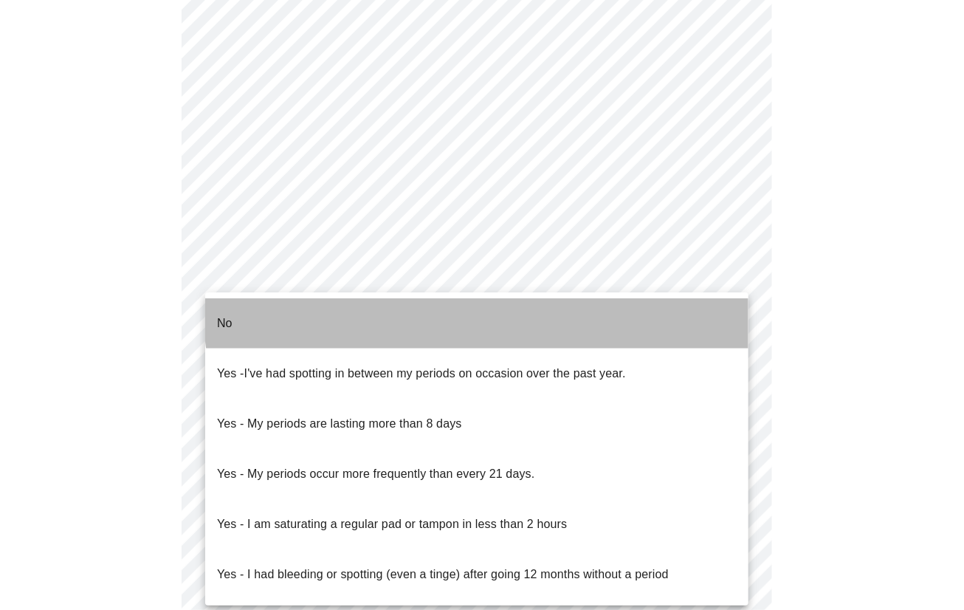
click at [528, 303] on li "No" at bounding box center [476, 323] width 543 height 50
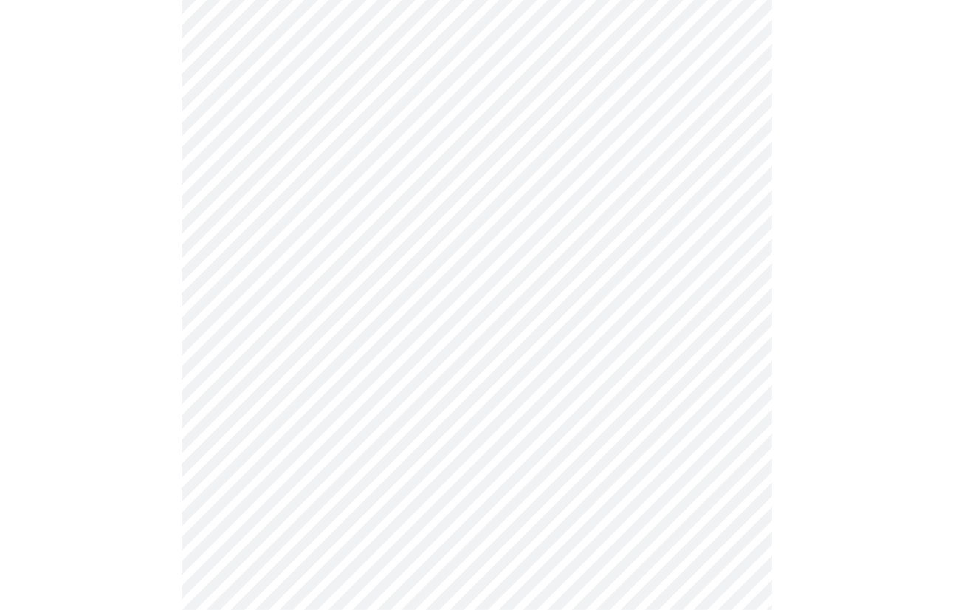
scroll to position [696, 0]
click at [525, 257] on body "MyMenopauseRx Appointments Messaging 2 Labs Uploads Medications Community Refer…" at bounding box center [482, 13] width 952 height 1407
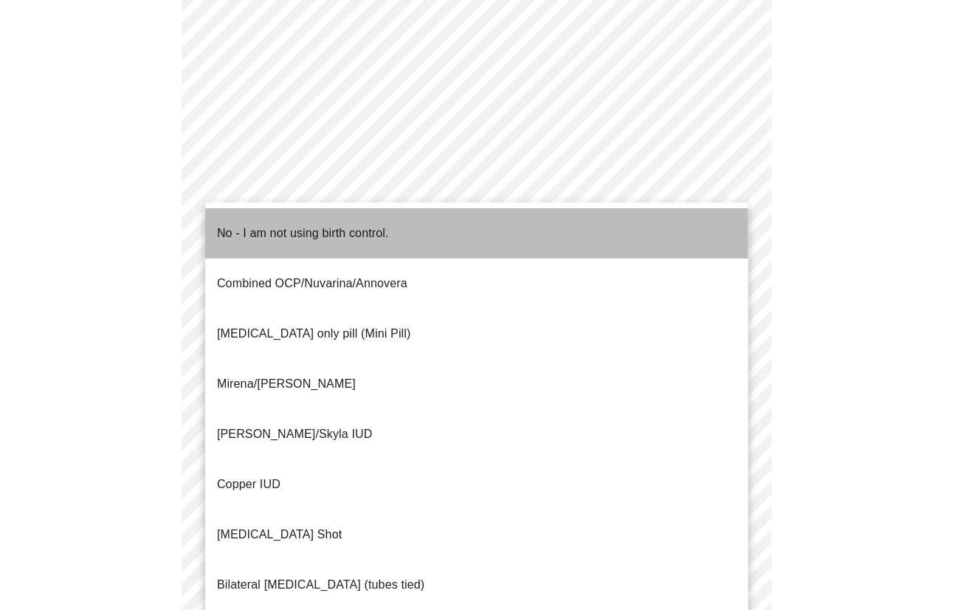
click at [495, 234] on li "No - I am not using birth control." at bounding box center [476, 233] width 543 height 50
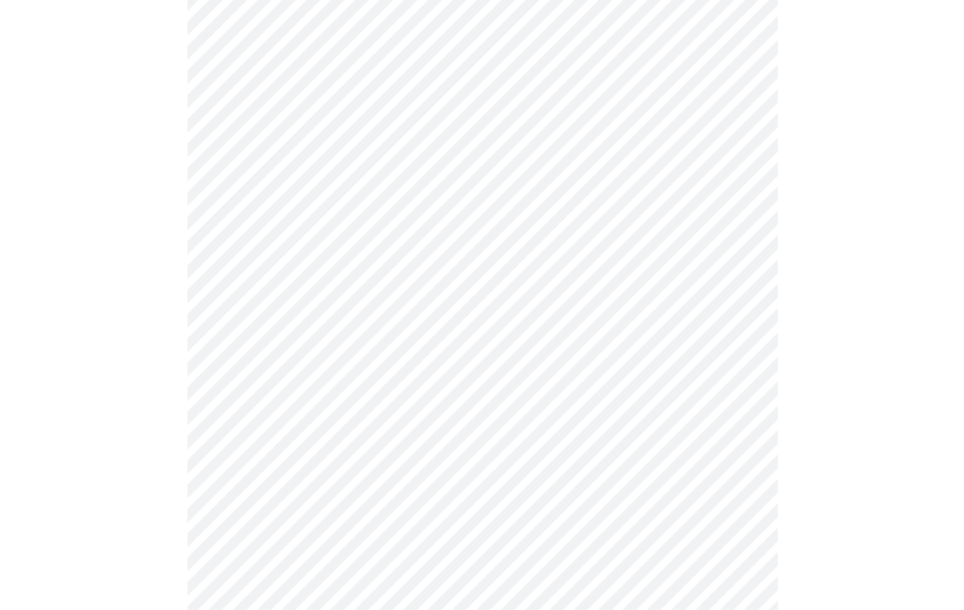
scroll to position [768, 0]
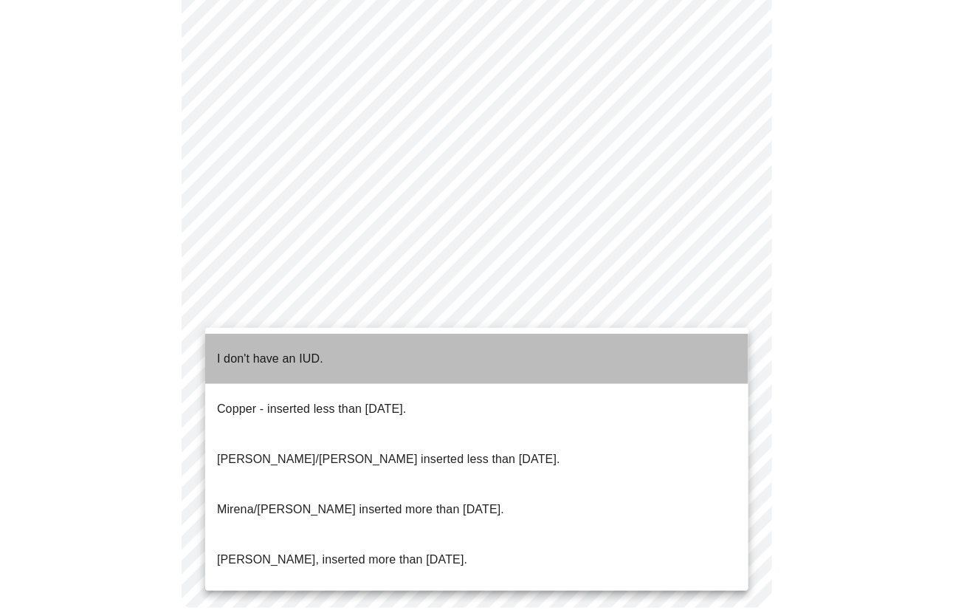
click at [414, 345] on li "I don't have an IUD." at bounding box center [476, 359] width 543 height 50
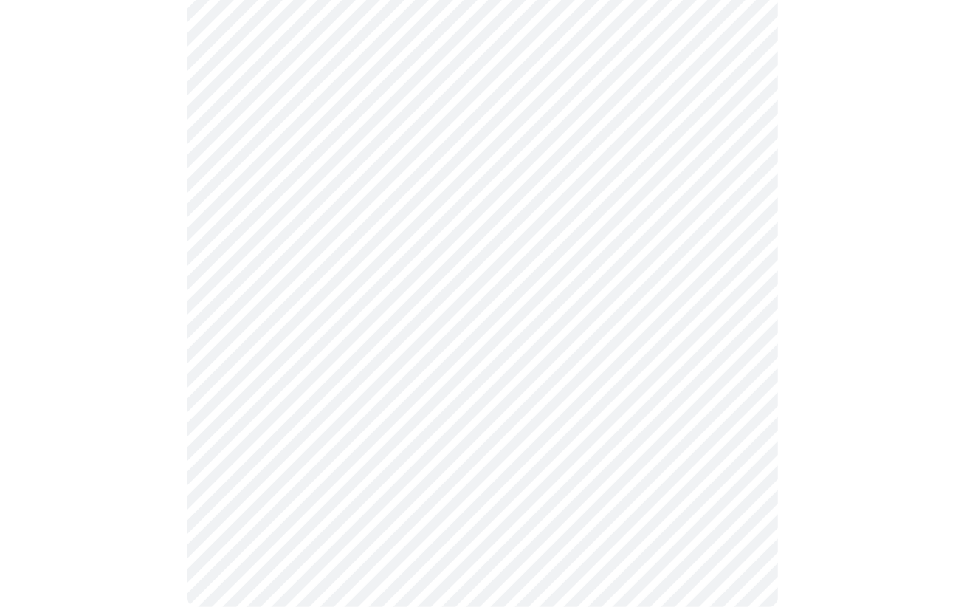
scroll to position [779, 0]
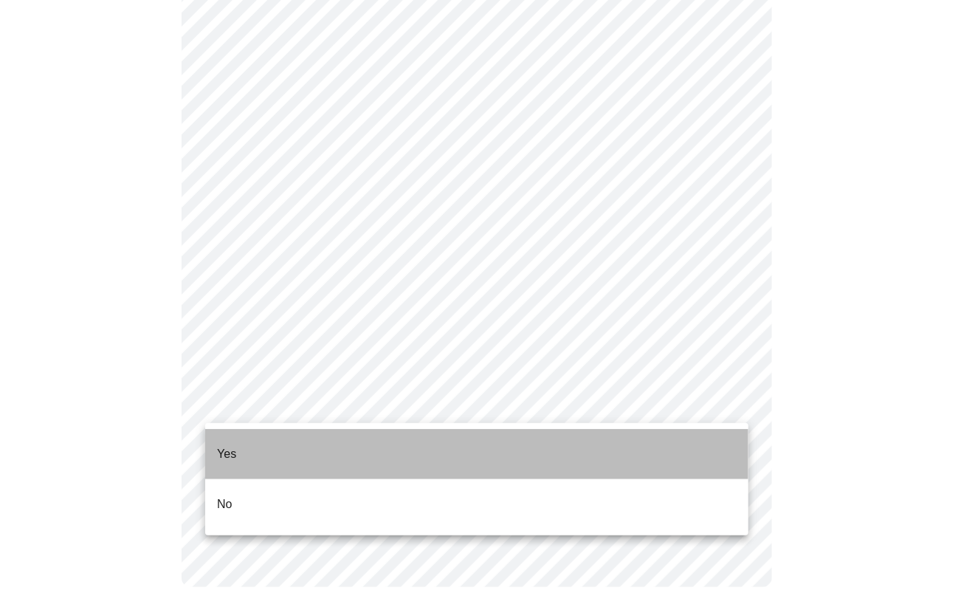
click at [367, 438] on li "Yes" at bounding box center [476, 454] width 543 height 50
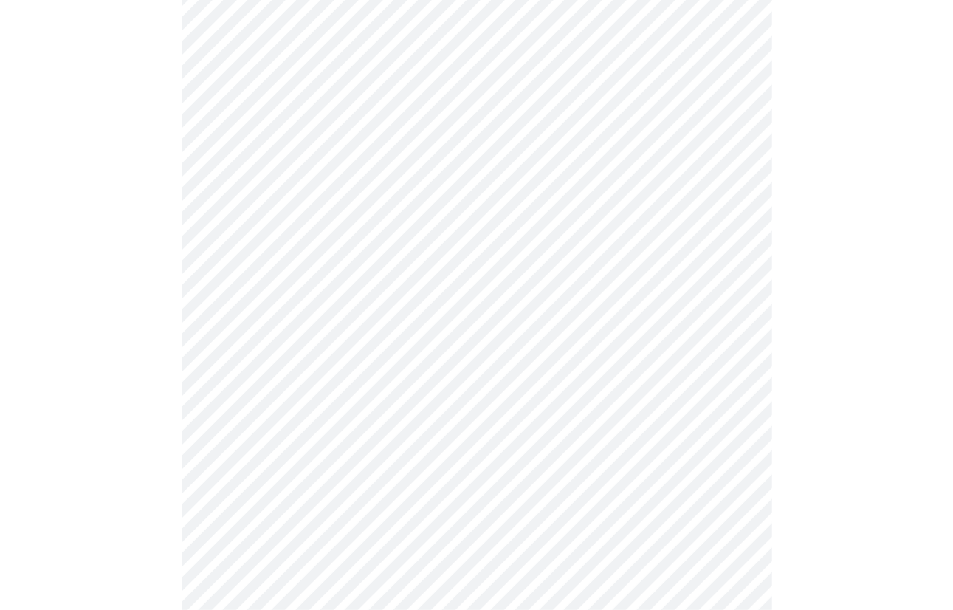
scroll to position [3856, 0]
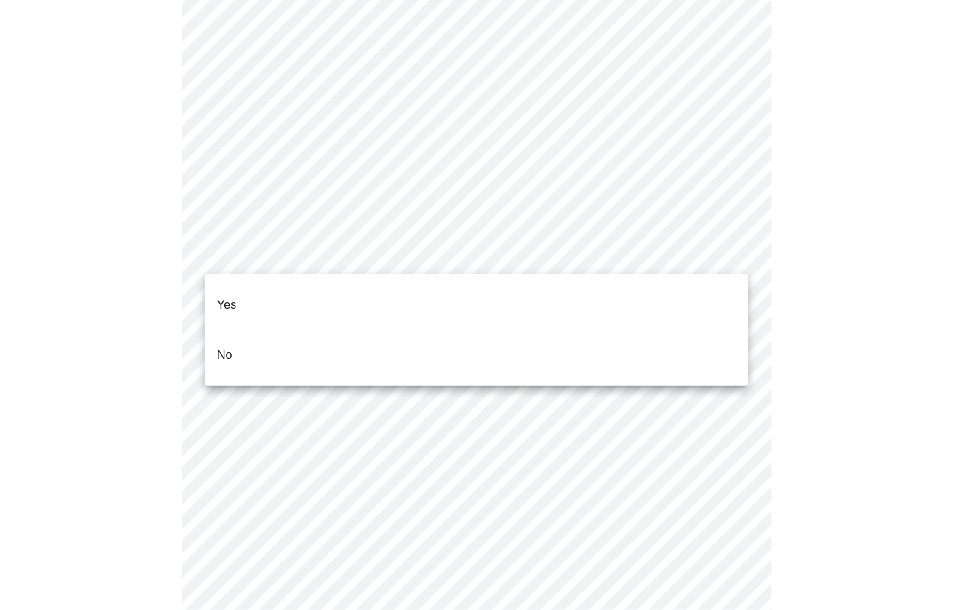
click at [676, 330] on li "No" at bounding box center [476, 355] width 543 height 50
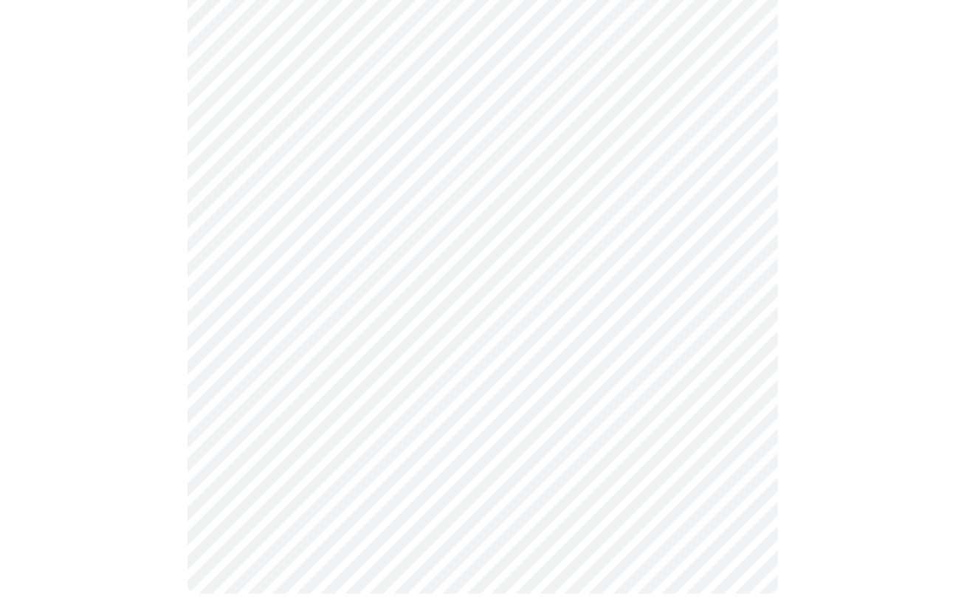
scroll to position [1315, 0]
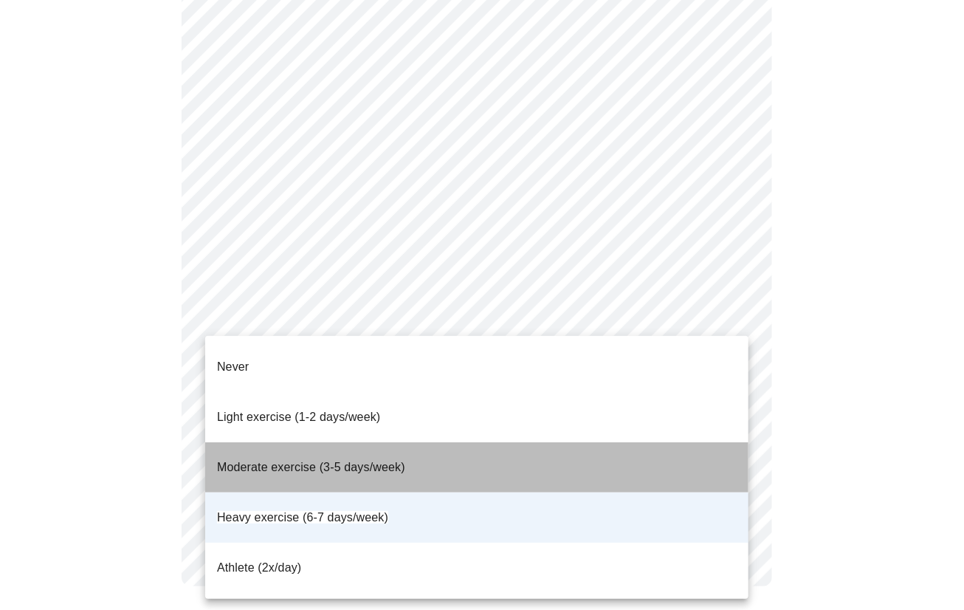
click at [664, 442] on li "Moderate exercise (3-5 days/week)" at bounding box center [476, 467] width 543 height 50
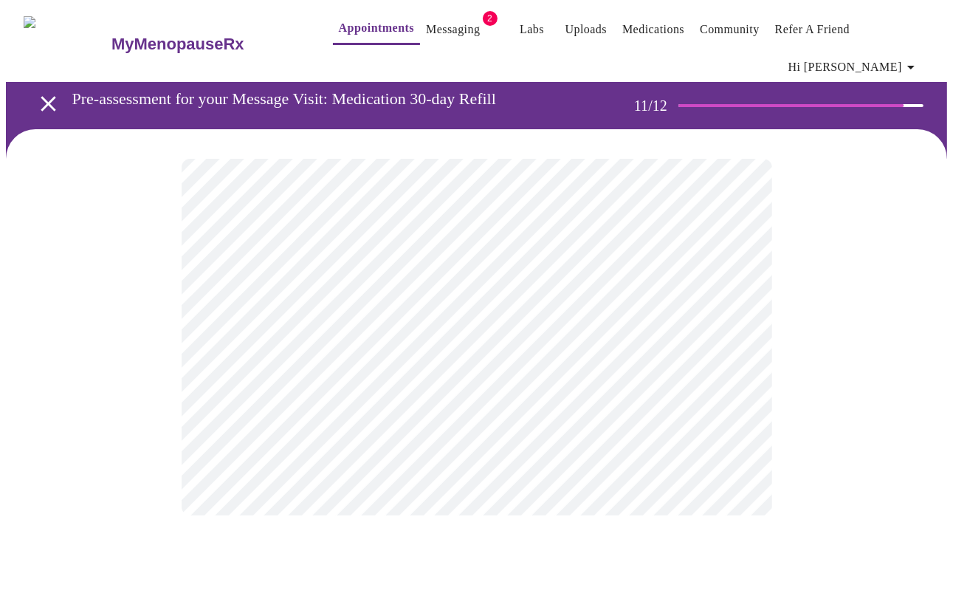
scroll to position [0, 0]
click at [915, 320] on div at bounding box center [482, 337] width 952 height 416
click at [791, 323] on div at bounding box center [482, 337] width 952 height 416
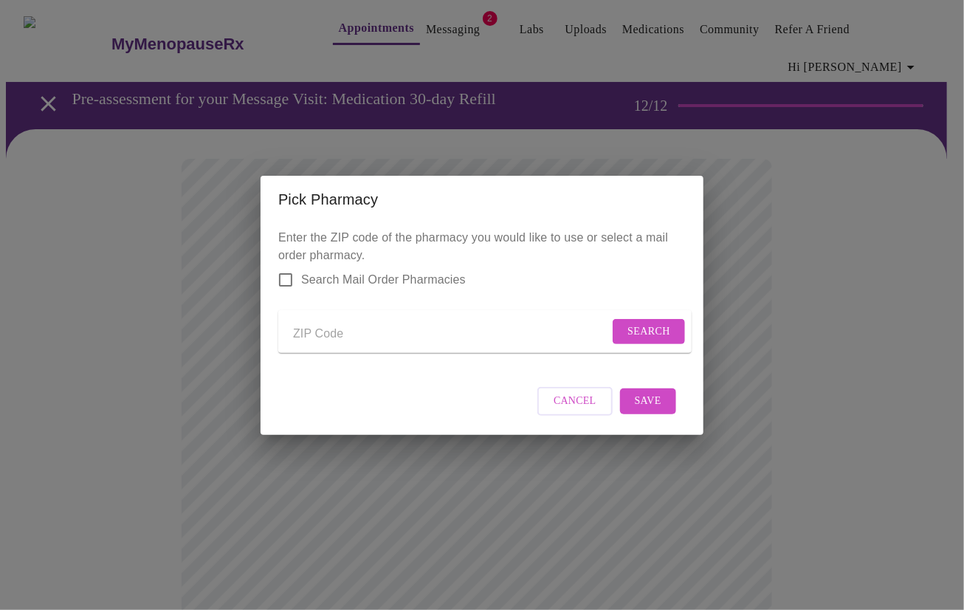
click at [331, 317] on form "Search" at bounding box center [484, 332] width 413 height 44
click at [322, 342] on form "Search" at bounding box center [484, 332] width 413 height 44
click at [322, 333] on input "Send a message to your care team" at bounding box center [451, 335] width 316 height 24
type input "84032"
click at [640, 337] on button "Search" at bounding box center [649, 332] width 72 height 26
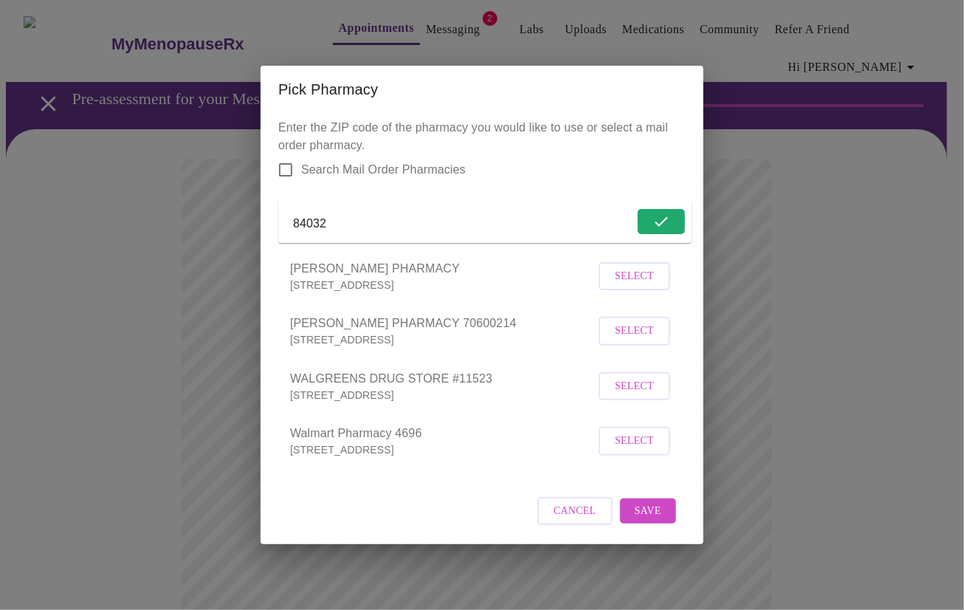
click at [647, 340] on span "Select" at bounding box center [634, 331] width 39 height 18
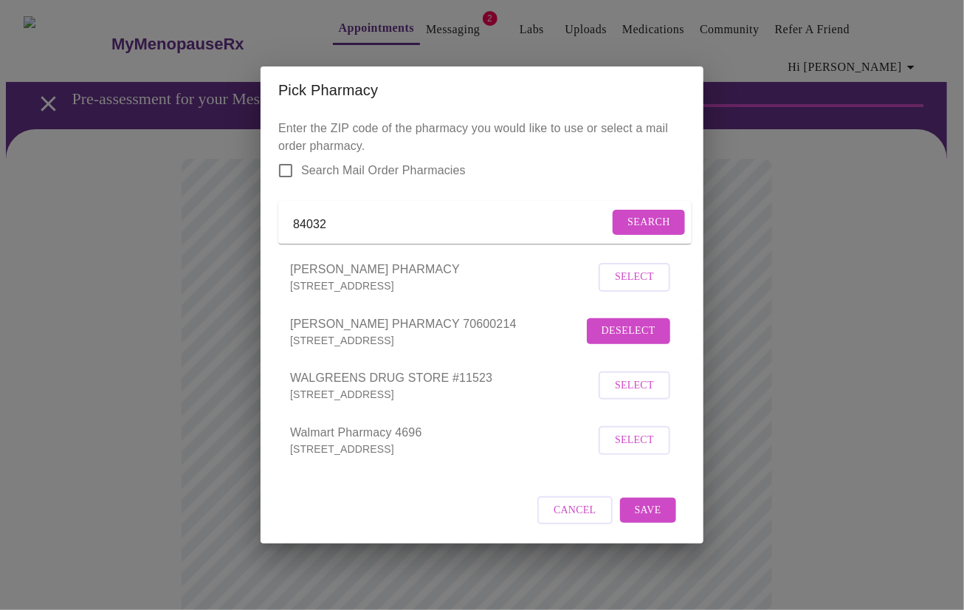
click at [649, 517] on span "Save" at bounding box center [648, 510] width 27 height 18
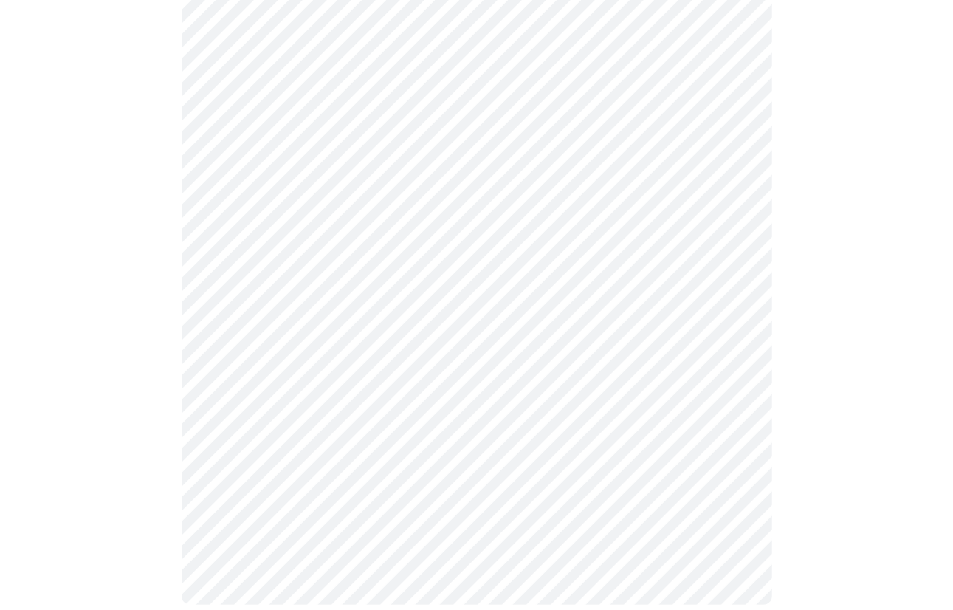
scroll to position [1141, 0]
